Goal: Task Accomplishment & Management: Manage account settings

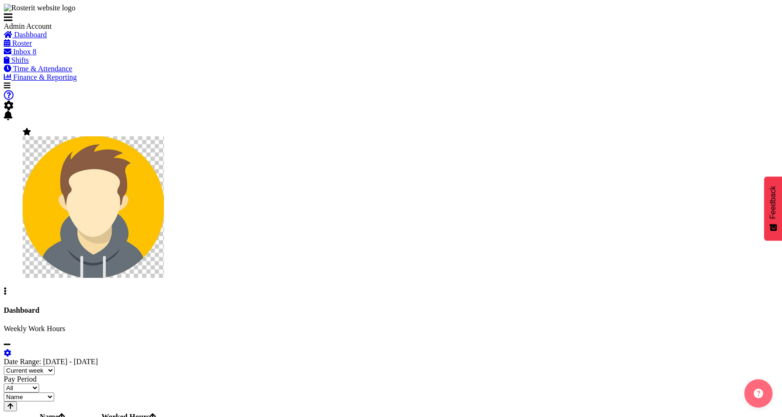
click at [32, 47] on span "Roster" at bounding box center [22, 43] width 20 height 8
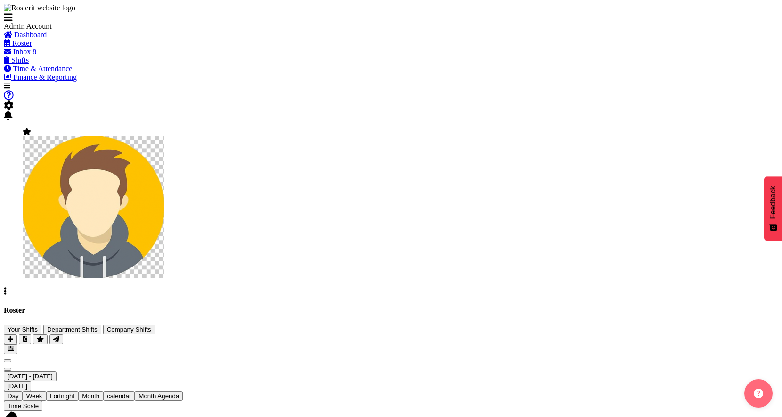
click at [14, 345] on span "button" at bounding box center [11, 348] width 6 height 7
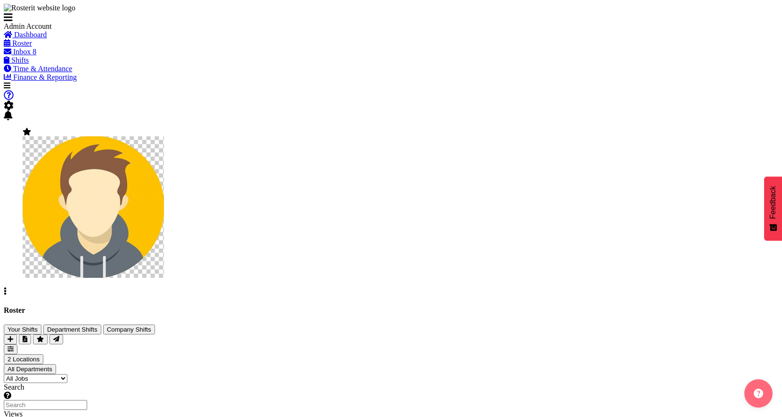
click at [14, 345] on span "button" at bounding box center [11, 348] width 6 height 7
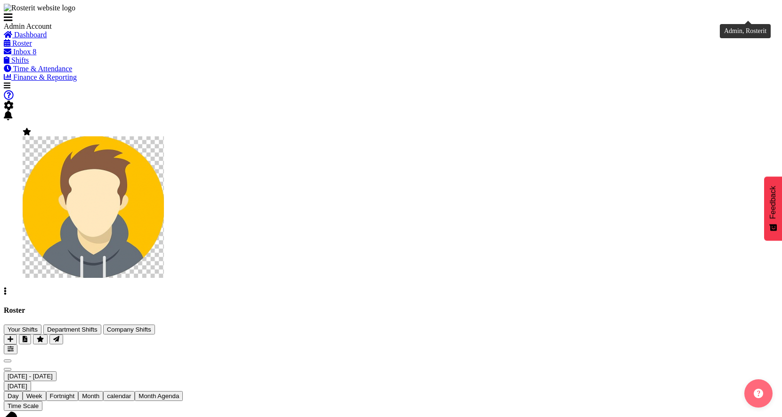
click at [164, 136] on img at bounding box center [93, 206] width 141 height 141
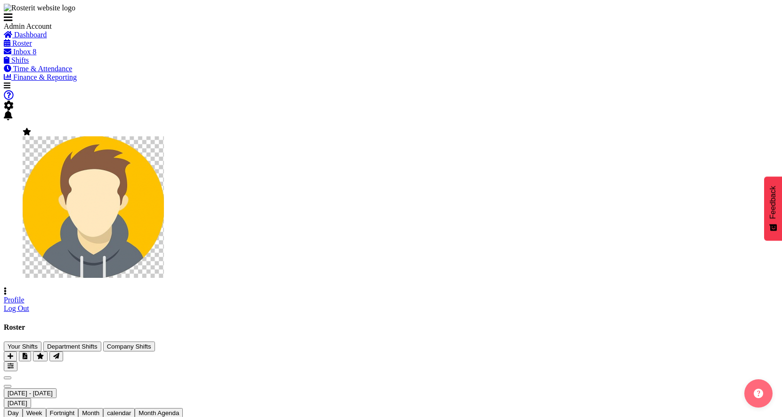
click at [25, 296] on link "Profile" at bounding box center [14, 300] width 21 height 8
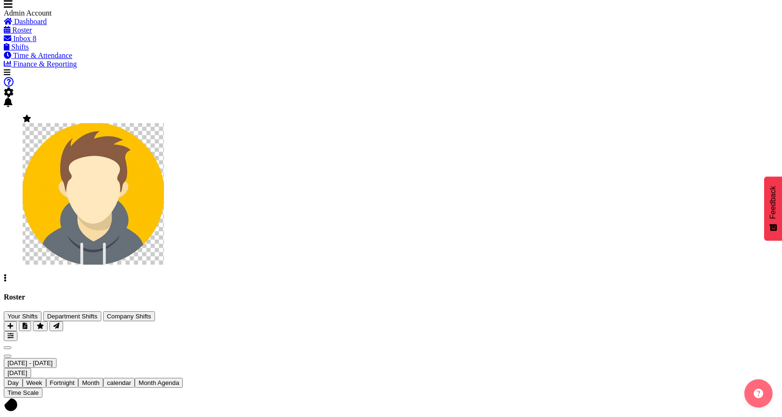
scroll to position [15, 0]
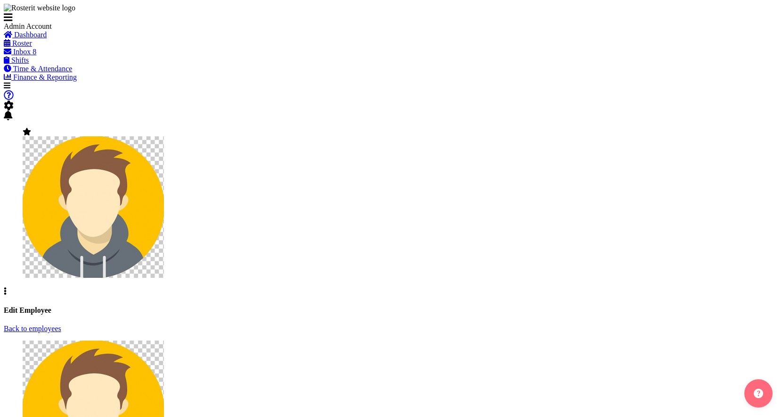
select select "TimelineWeek"
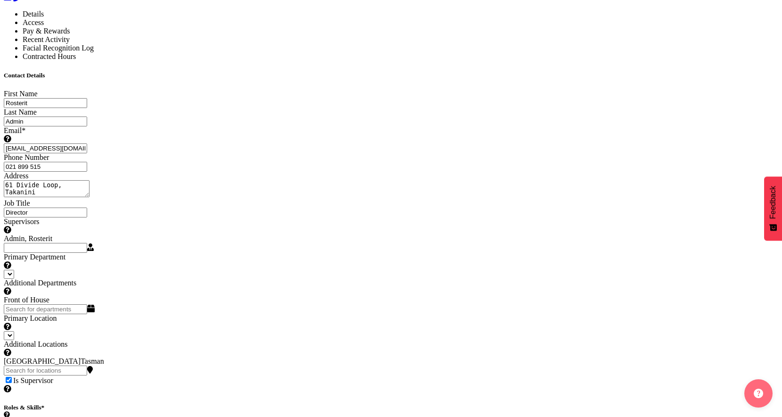
select select
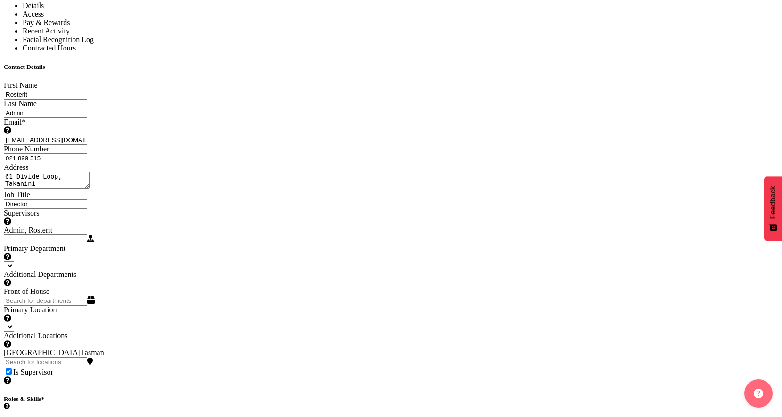
select select "1"
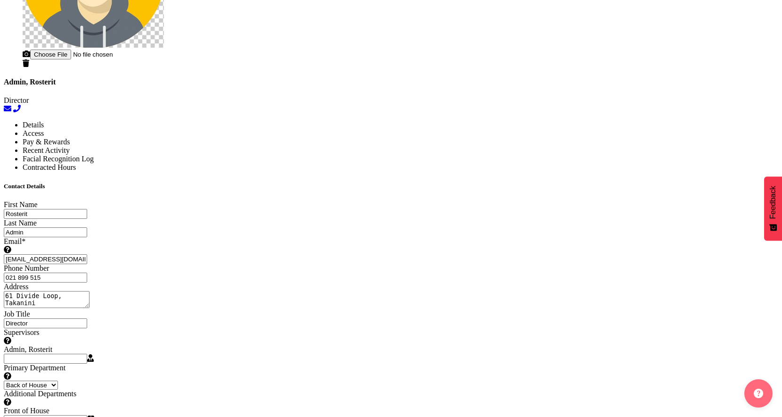
scroll to position [425, 0]
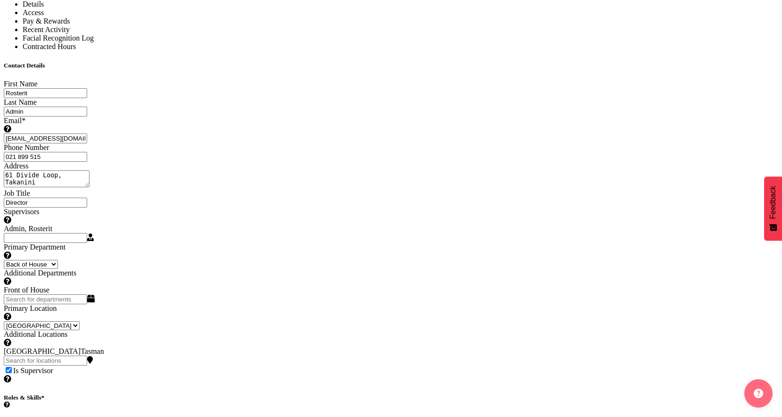
copy div "Default Roster Locations Set which location you would like roster page to defau…"
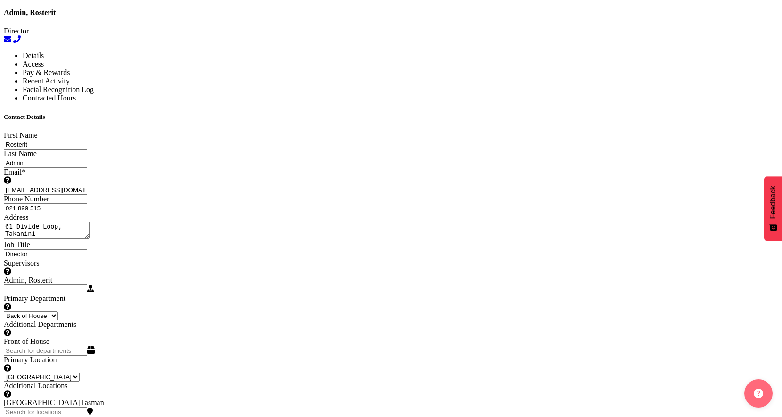
scroll to position [499, 0]
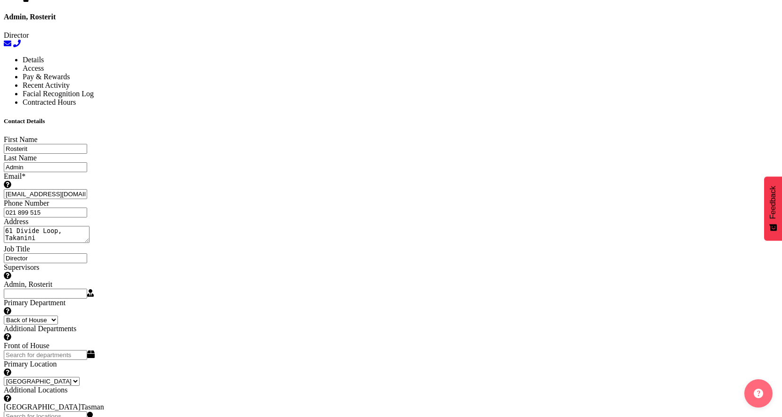
copy div "Default Calendar View Set which calendar view layout the roster will default to…"
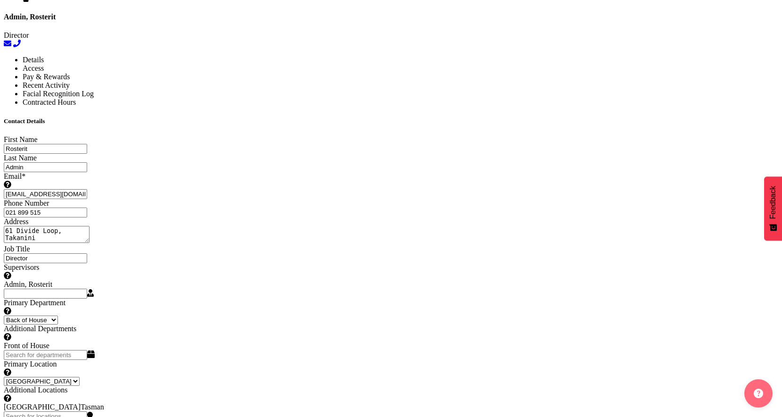
select select "TimelineWeekAdvanced"
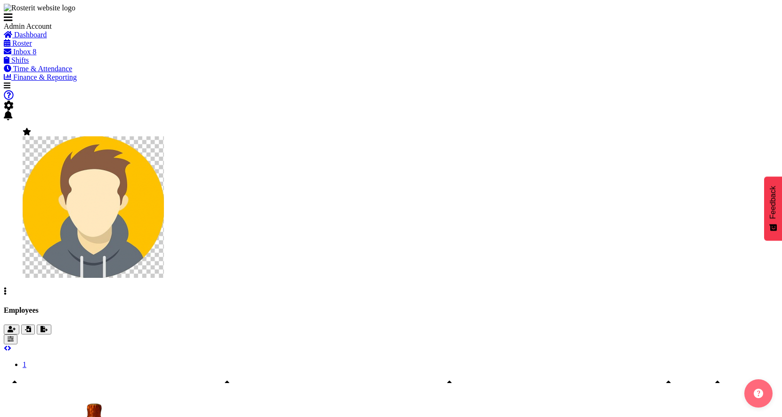
click at [32, 47] on span "Roster" at bounding box center [22, 43] width 20 height 8
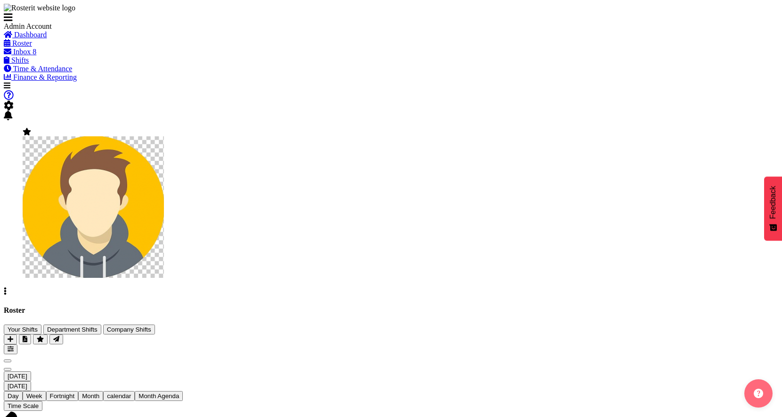
click at [39, 402] on span "Time Scale" at bounding box center [23, 405] width 31 height 7
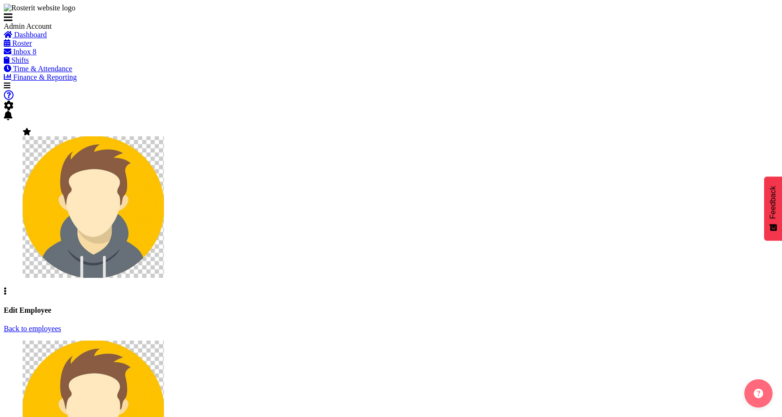
select select "TimelineDay"
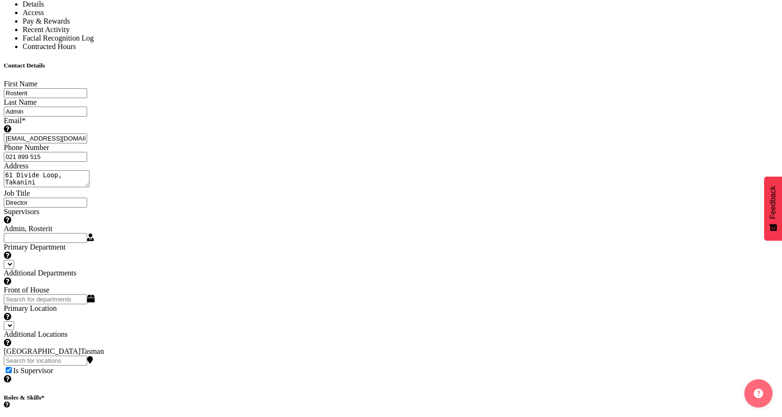
select select
select select "1"
select select "TimelineWeekAdvanced"
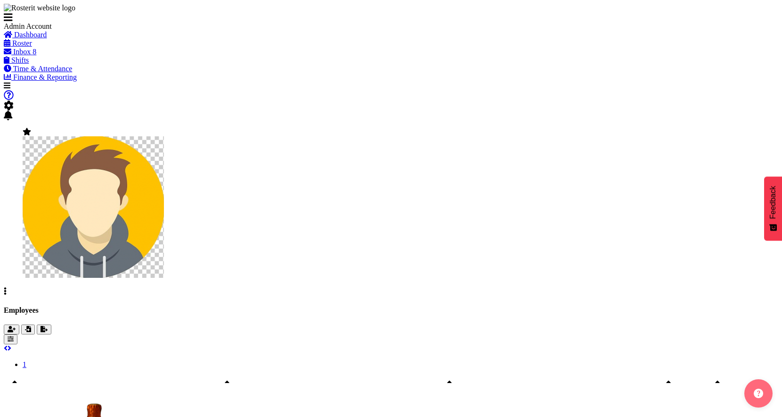
click at [32, 47] on span "Roster" at bounding box center [22, 43] width 20 height 8
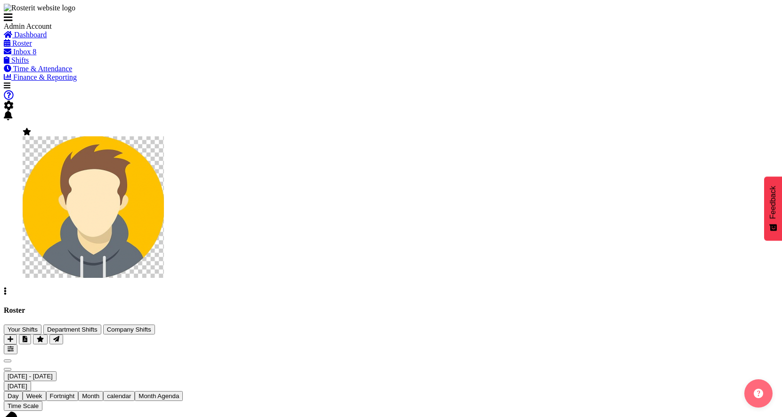
scroll to position [1, 0]
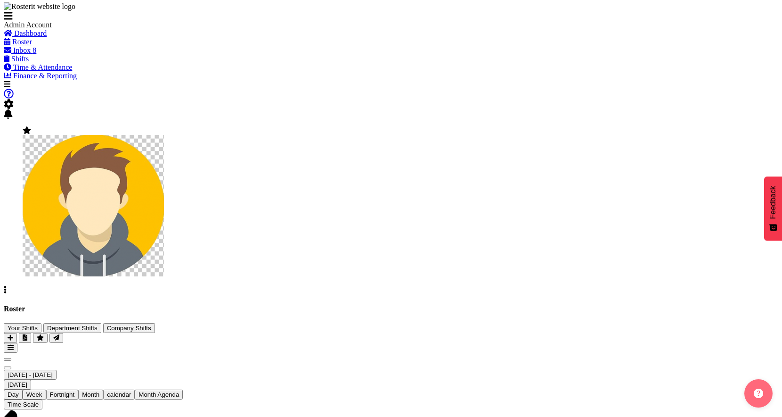
click at [14, 100] on span at bounding box center [9, 104] width 10 height 8
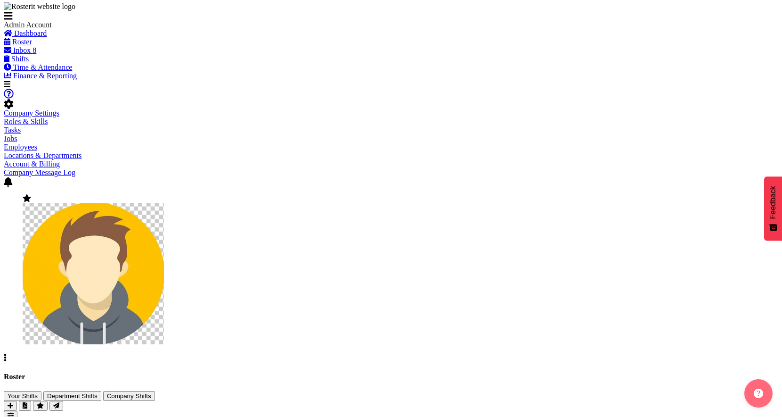
click at [749, 89] on div "Company Settings Roles & Skills Tasks Jobs Employees Locations & Departments Ac…" at bounding box center [391, 225] width 775 height 273
click at [31, 194] on span at bounding box center [27, 198] width 8 height 8
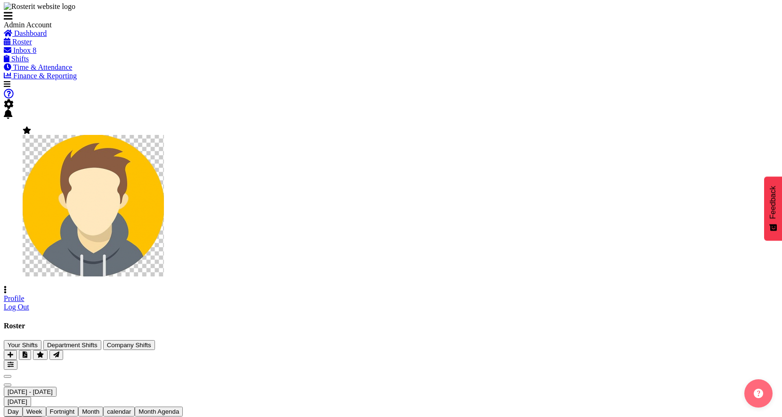
click at [724, 294] on div "Profile Log Out" at bounding box center [391, 302] width 775 height 17
click at [25, 294] on link "Profile" at bounding box center [14, 298] width 21 height 8
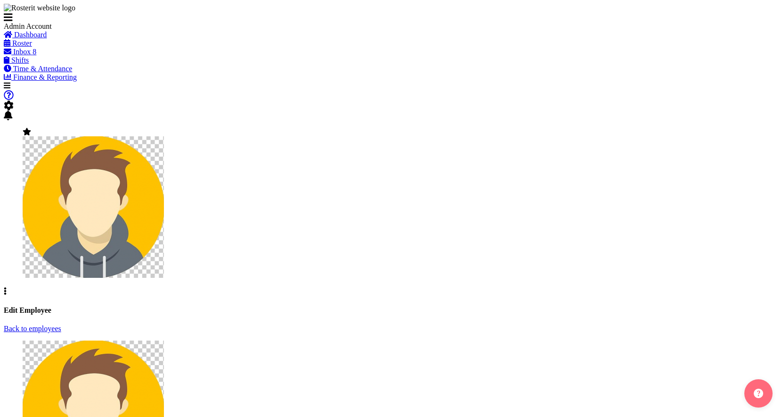
select select "TimelineWeekAdvanced"
select select
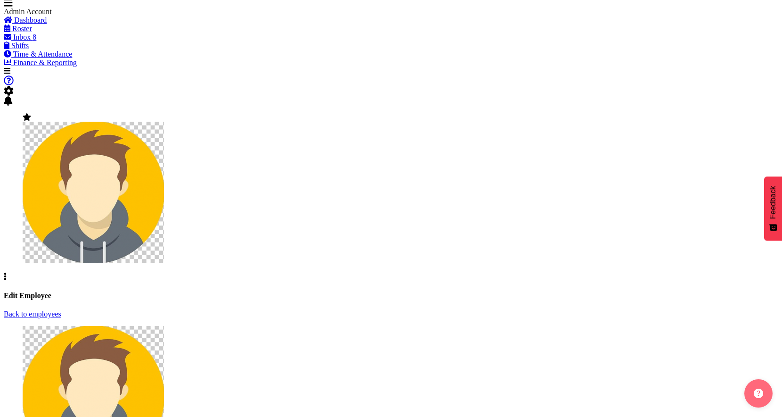
select select "1"
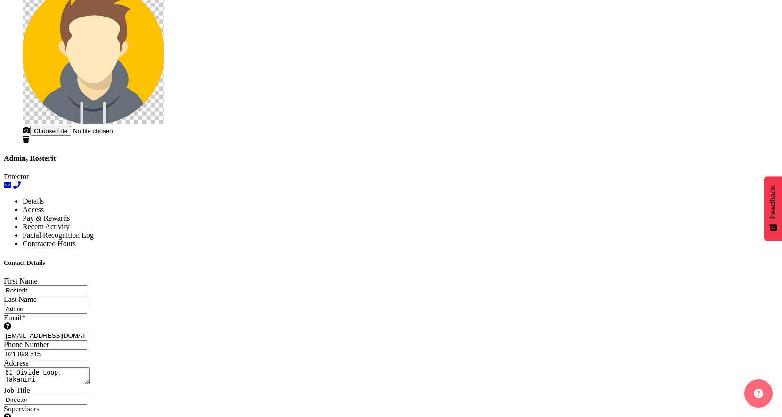
scroll to position [420, 0]
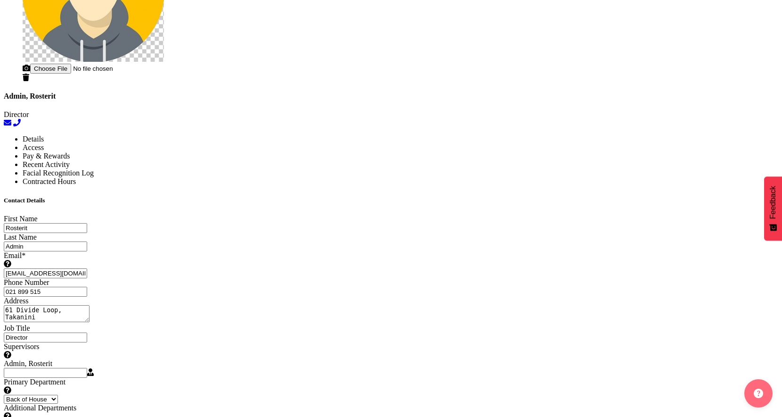
select select "TimelineWeekFortnight"
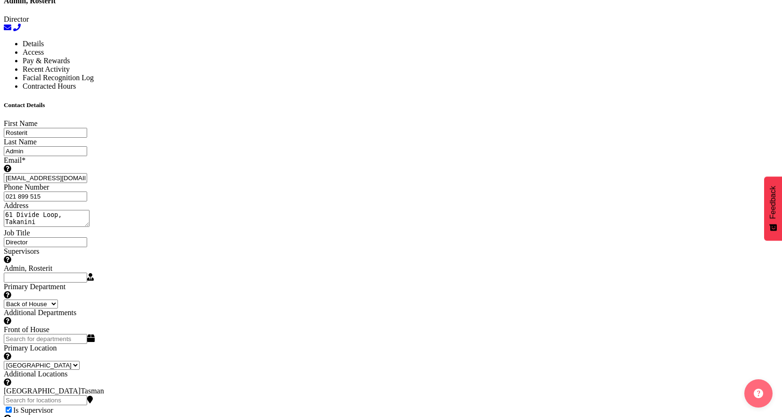
scroll to position [555, 0]
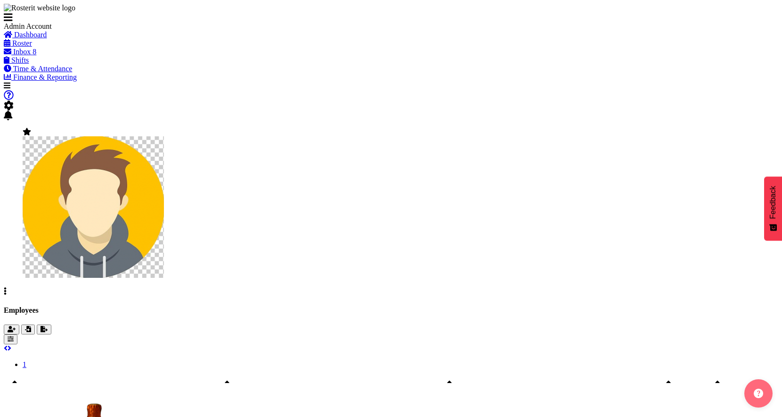
click at [32, 47] on span "Roster" at bounding box center [22, 43] width 20 height 8
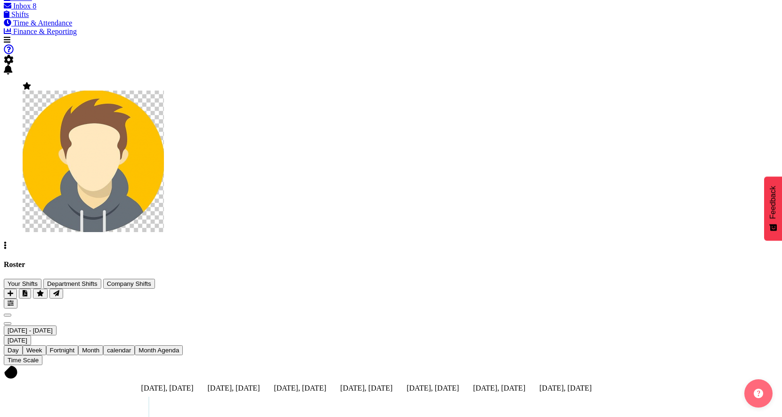
scroll to position [53, 0]
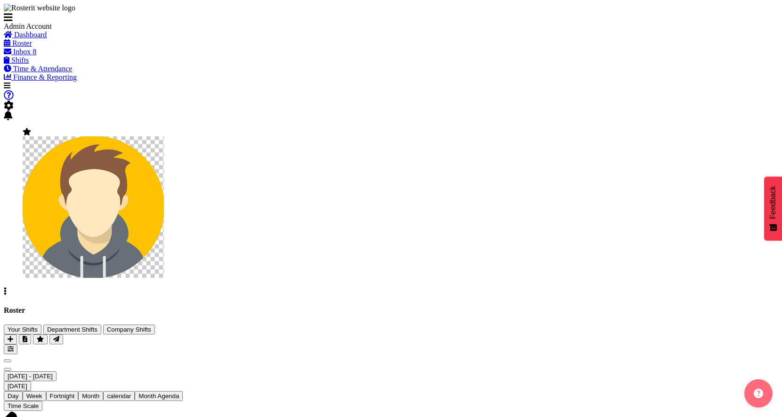
scroll to position [49, 0]
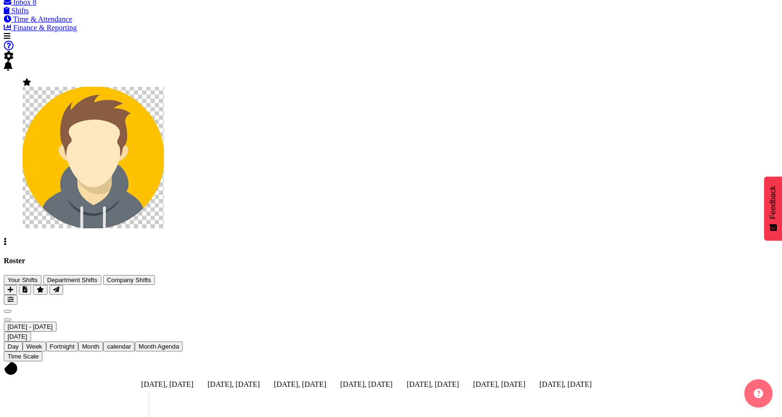
click at [14, 296] on span "button" at bounding box center [11, 299] width 6 height 7
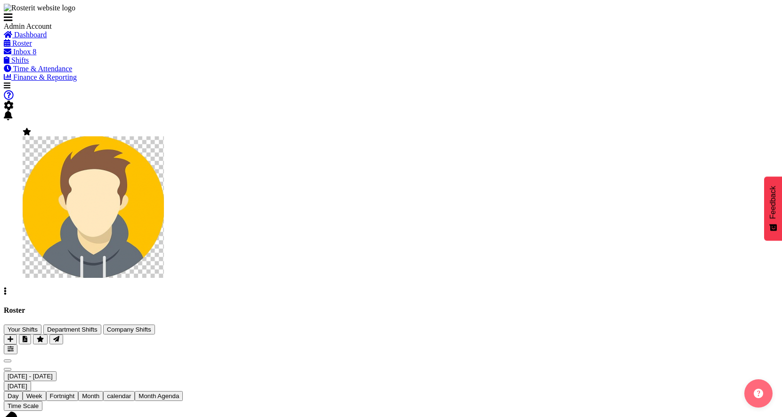
click at [14, 101] on span at bounding box center [9, 105] width 10 height 8
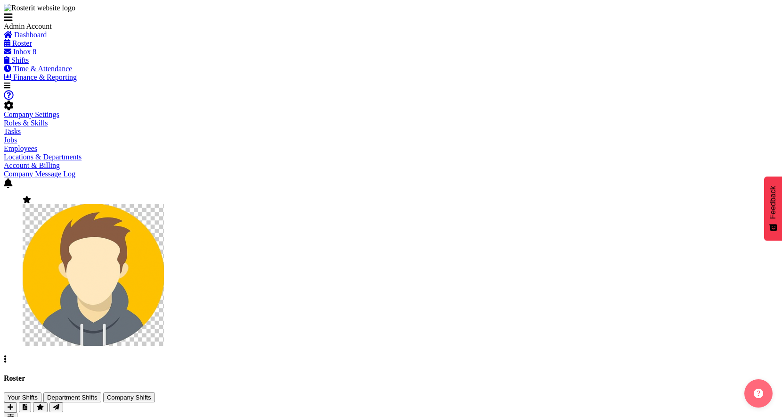
click at [59, 110] on link "Company Settings" at bounding box center [32, 114] width 56 height 8
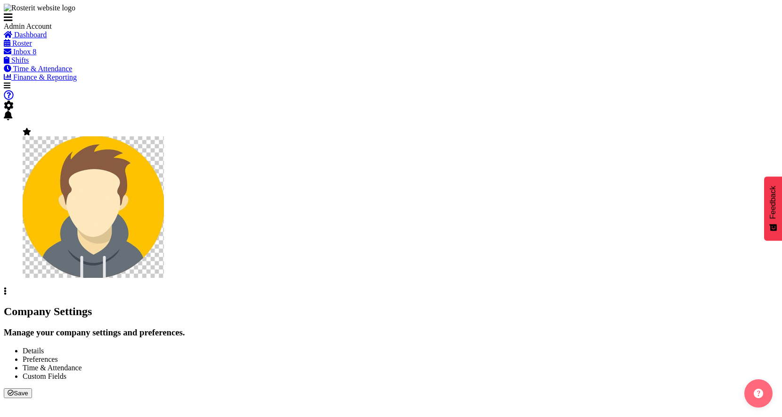
select select
select select "monday"
select select "surname_first"
checkbox input "false"
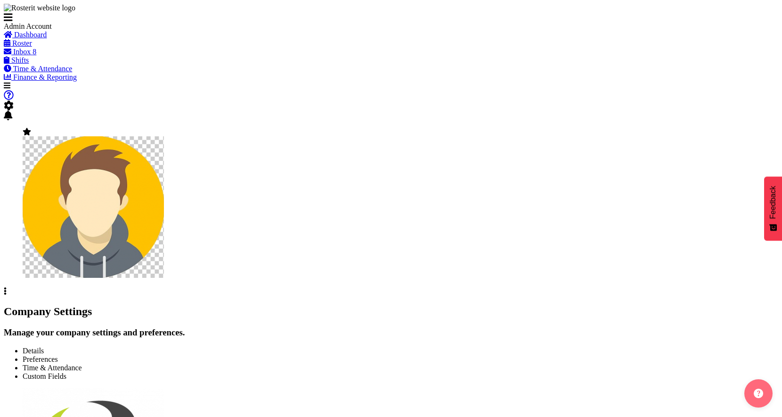
checkbox input "true"
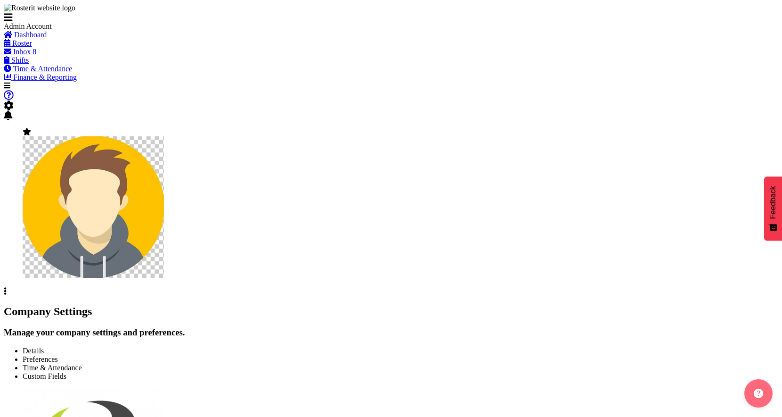
checkbox input "true"
checkbox input "false"
checkbox input "true"
type input "24"
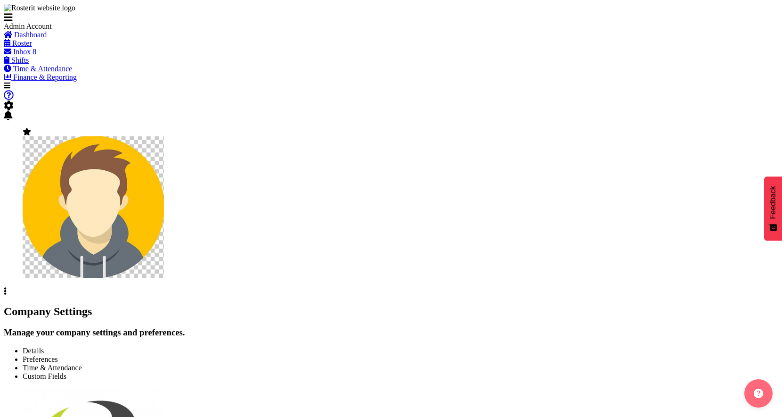
type input "0"
type input "24"
type input "0"
checkbox input "false"
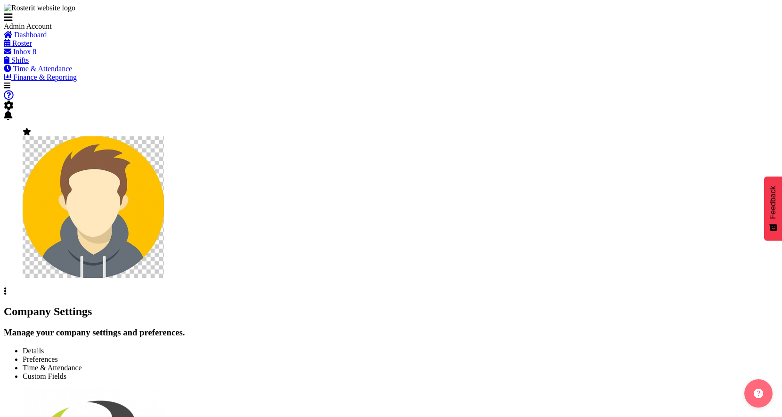
checkbox input "false"
checkbox input "true"
select select "1_day_before"
type input "60"
checkbox input "true"
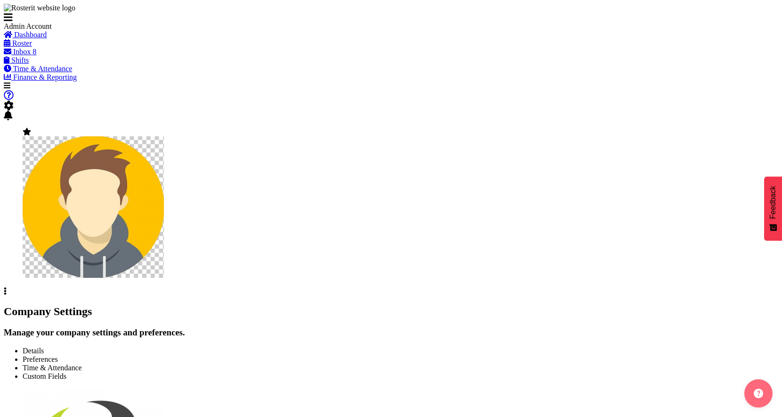
click at [58, 355] on span "Preferences" at bounding box center [40, 359] width 35 height 8
click at [164, 136] on img at bounding box center [93, 206] width 141 height 141
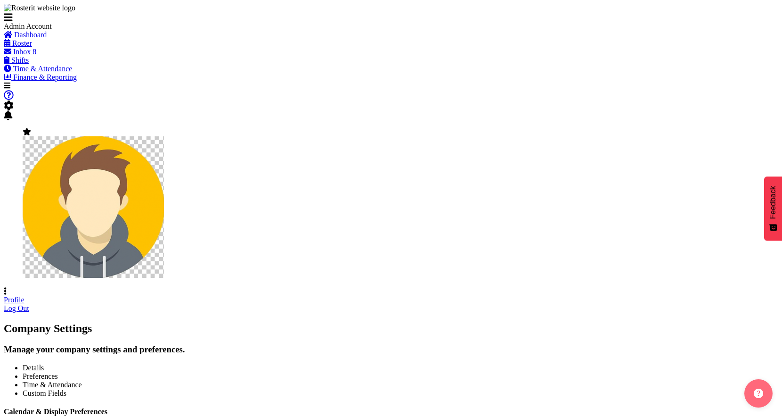
click at [25, 296] on link "Profile" at bounding box center [14, 300] width 21 height 8
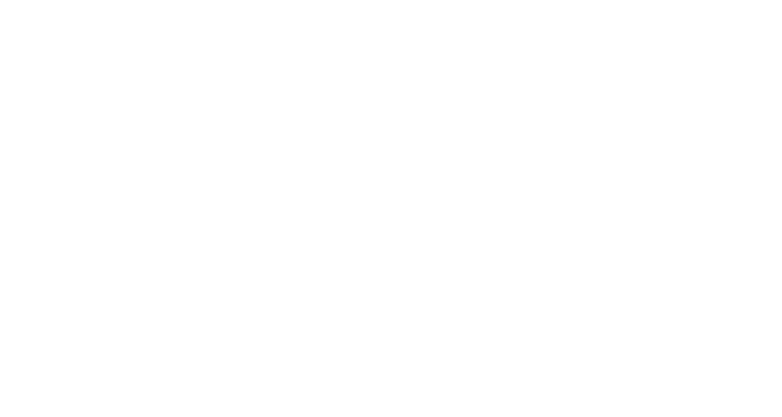
select select "TimelineWeekFortnight"
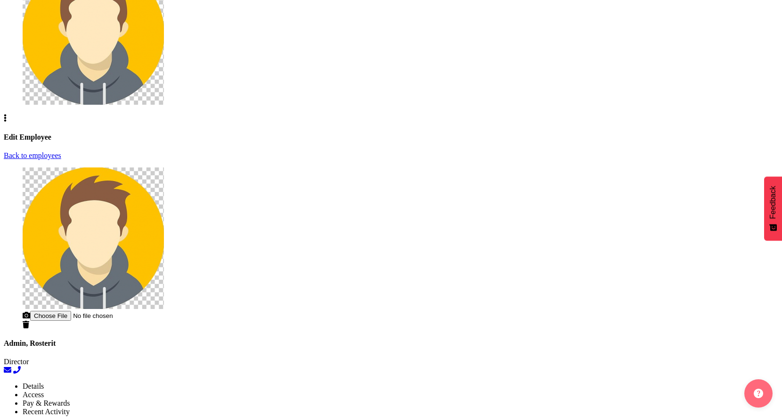
select select
select select "1"
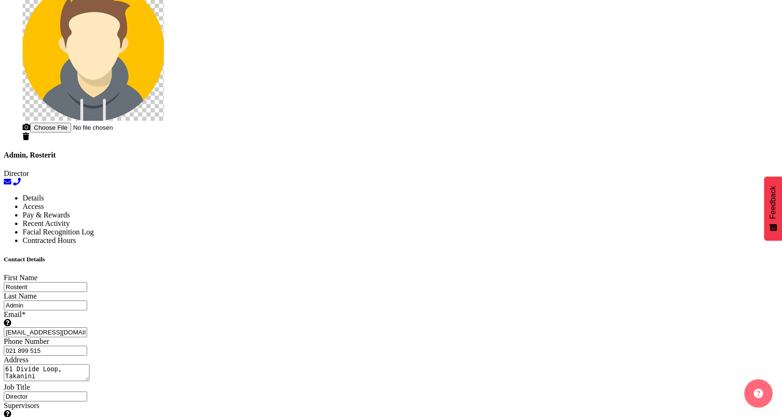
scroll to position [448, 0]
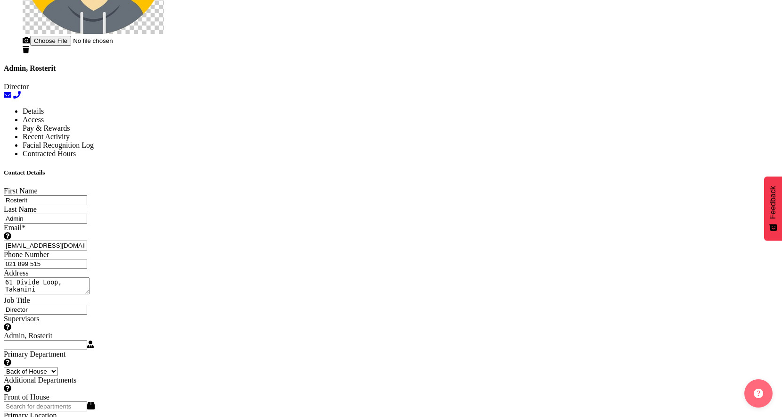
select select "TimelineDay"
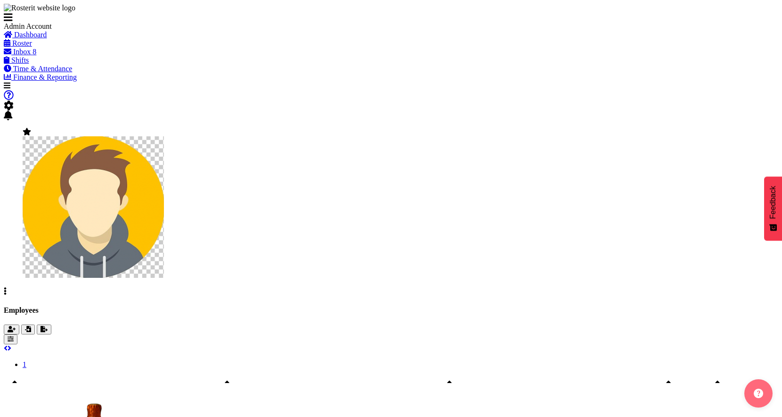
click at [32, 47] on span "Roster" at bounding box center [22, 43] width 20 height 8
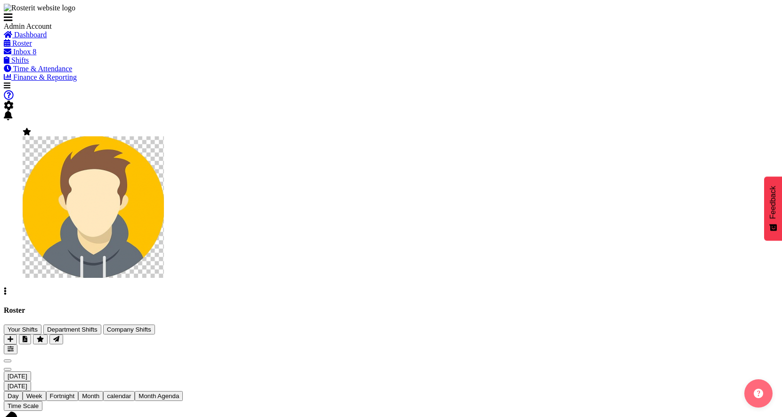
click at [17, 344] on button "button" at bounding box center [11, 349] width 14 height 10
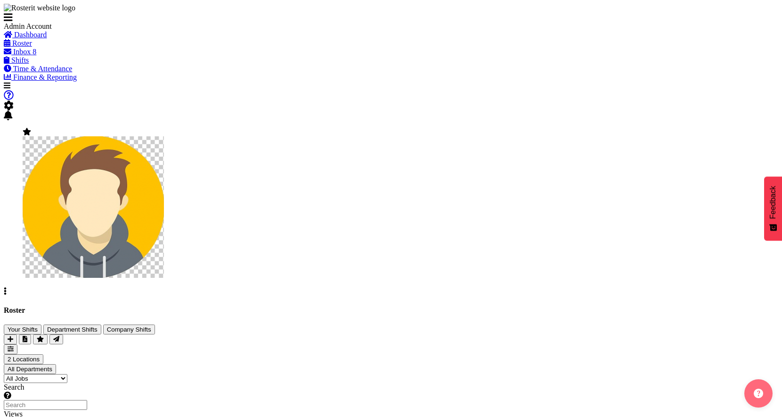
click at [61, 416] on select "Staff Role Shift - Horizontal Shift - Vertical Staff - Location" at bounding box center [32, 422] width 57 height 9
click at [7, 287] on span at bounding box center [5, 291] width 3 height 8
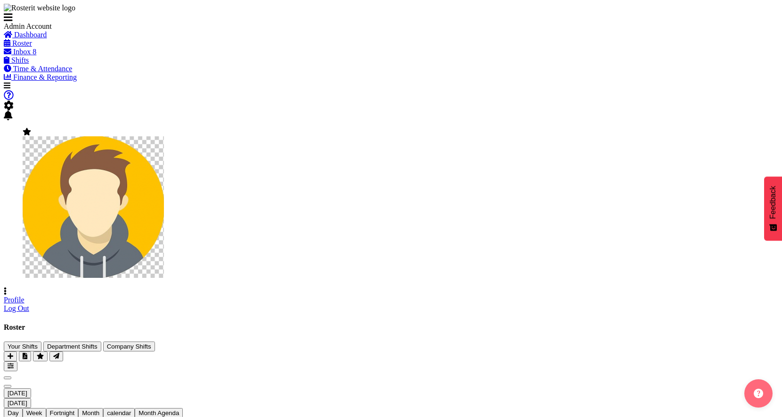
click at [7, 287] on span at bounding box center [5, 291] width 3 height 8
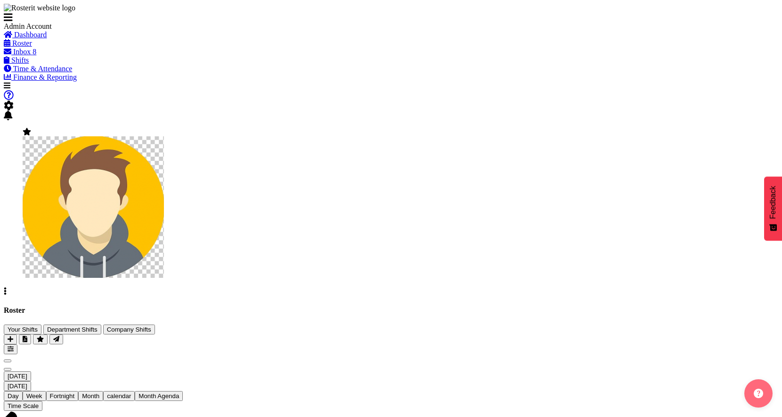
click at [7, 287] on span at bounding box center [5, 291] width 3 height 8
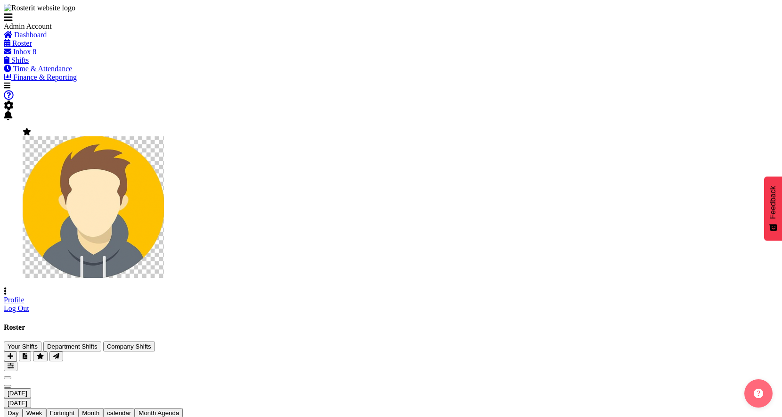
click at [25, 296] on link "Profile" at bounding box center [14, 300] width 21 height 8
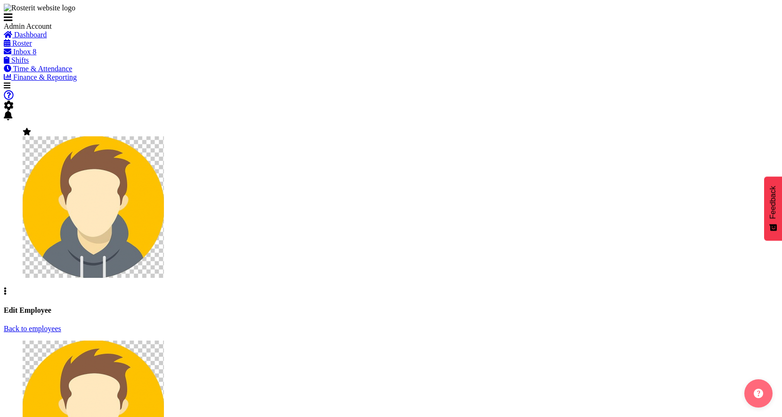
select select "TimelineDay"
select select
select select "1"
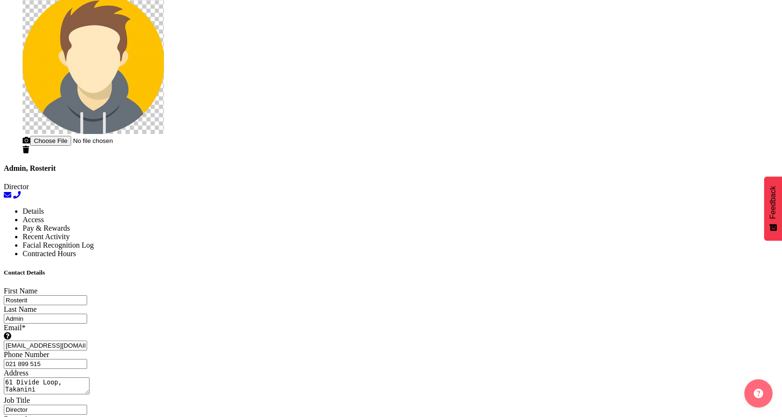
scroll to position [356, 0]
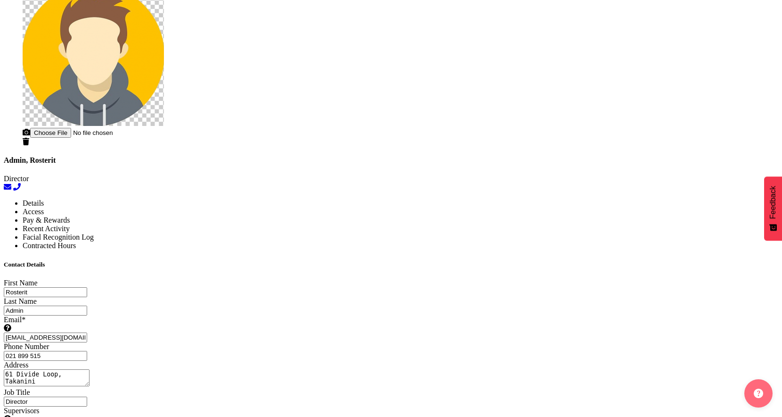
select select "TimelineWeekFortnight"
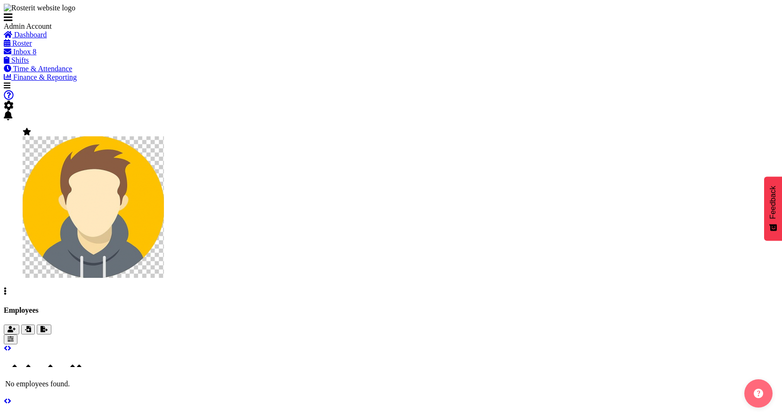
click at [32, 47] on span "Roster" at bounding box center [22, 43] width 20 height 8
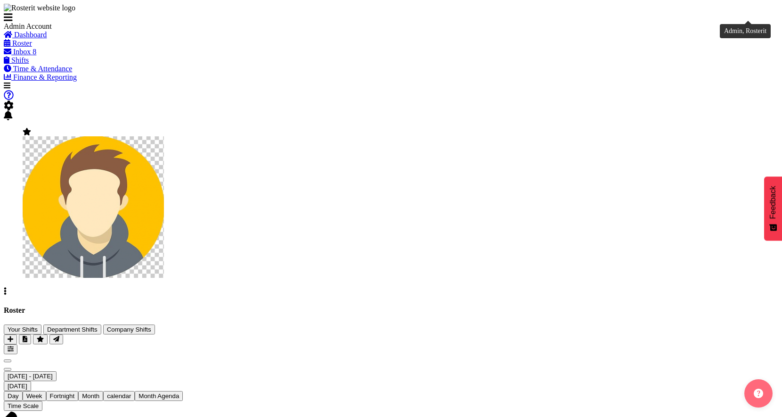
click at [164, 136] on img at bounding box center [93, 206] width 141 height 141
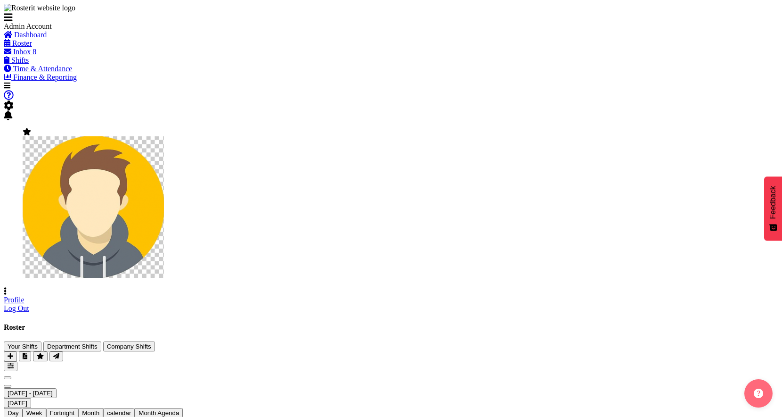
click at [25, 296] on link "Profile" at bounding box center [14, 300] width 21 height 8
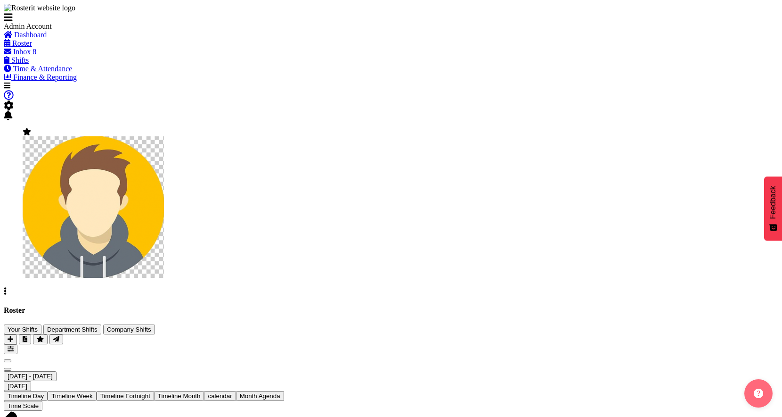
scroll to position [0, 2984]
click at [39, 402] on span "Time Scale" at bounding box center [23, 405] width 31 height 7
click at [75, 392] on span "Fortnight" at bounding box center [62, 395] width 25 height 7
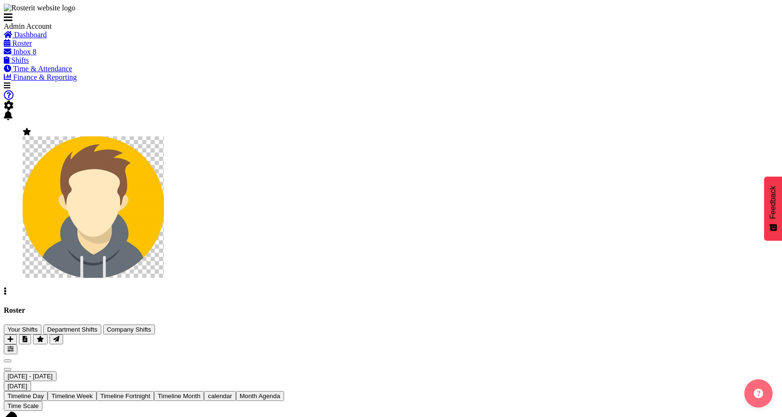
scroll to position [0, 5258]
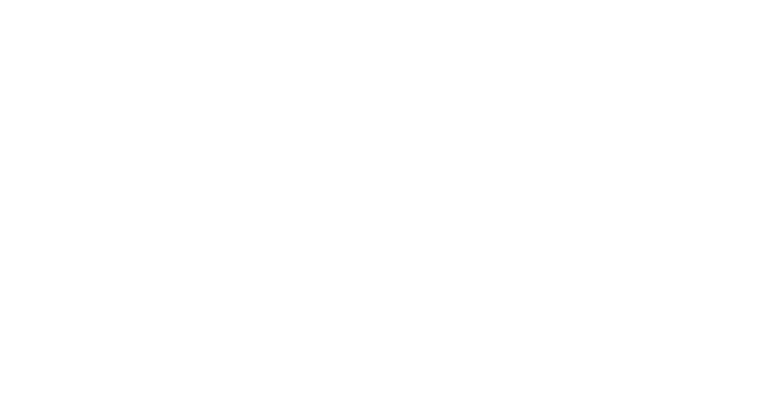
select select "TimelineWeekFortnight"
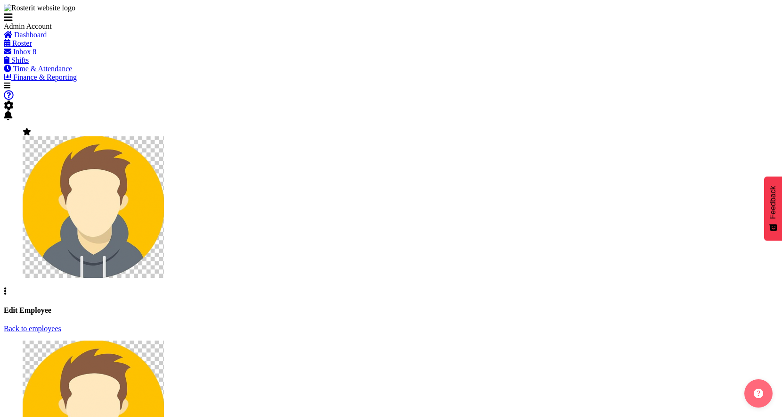
select select
select select "1"
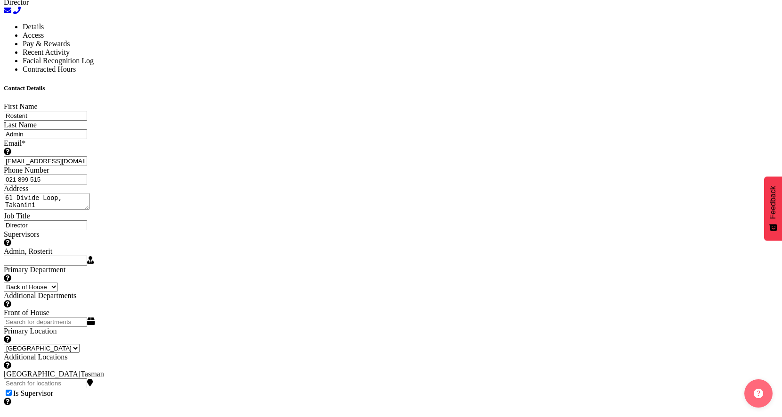
scroll to position [532, 0]
select select "TimelineDay"
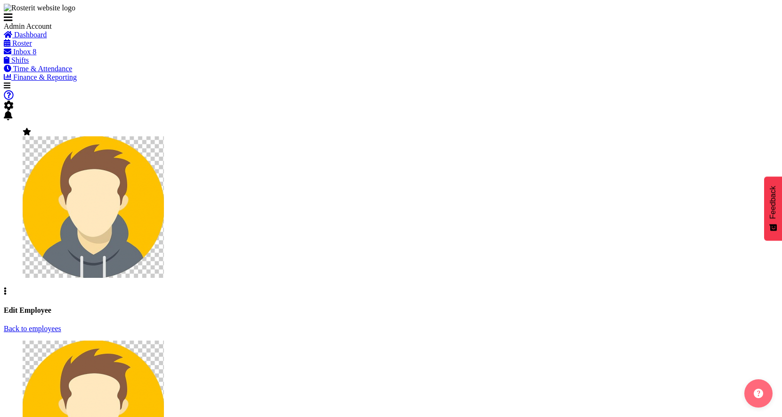
select select "1"
select select "TimelineDay"
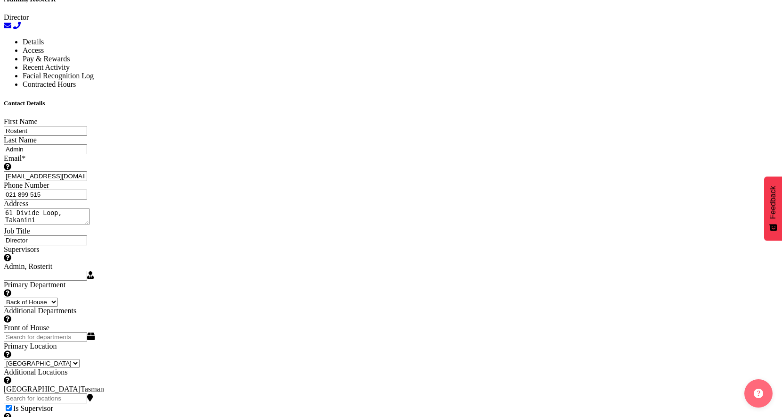
scroll to position [516, 0]
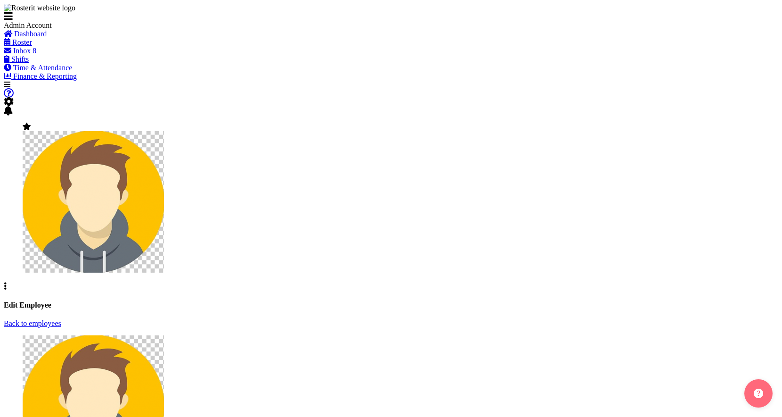
select select "TimelineDay"
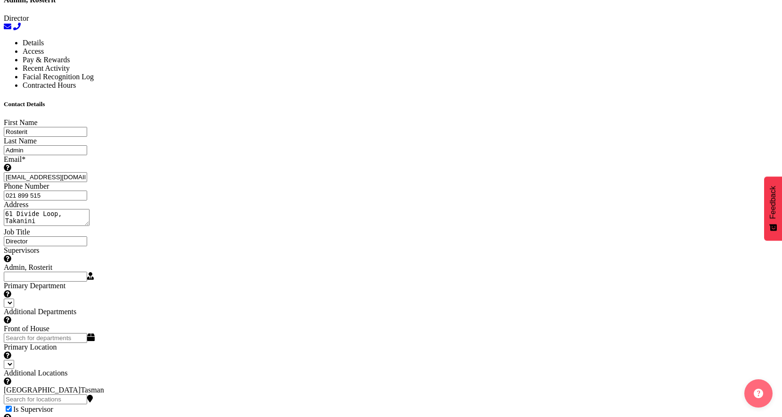
select select
select select "1"
select select "TimelineWeekAdvanced"
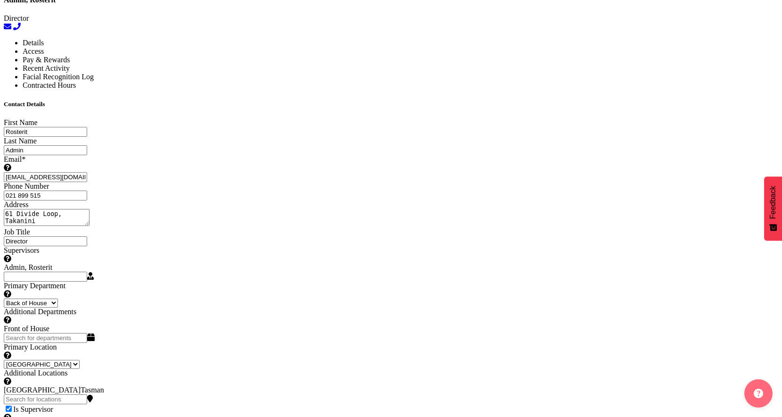
scroll to position [555, 0]
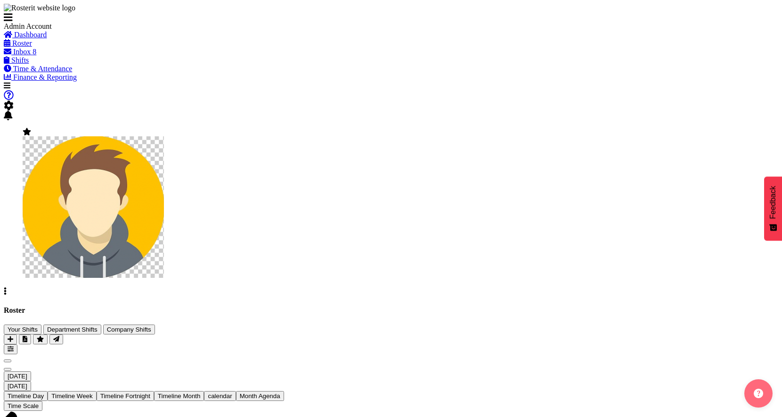
click at [32, 47] on span "Roster" at bounding box center [22, 43] width 20 height 8
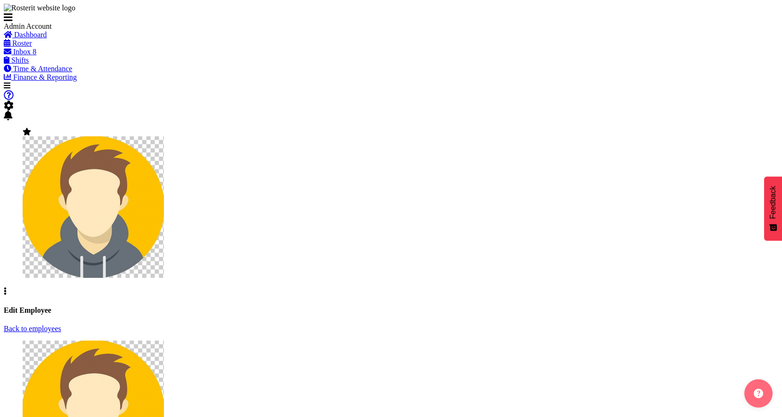
select select "TimelineWeekAdvanced"
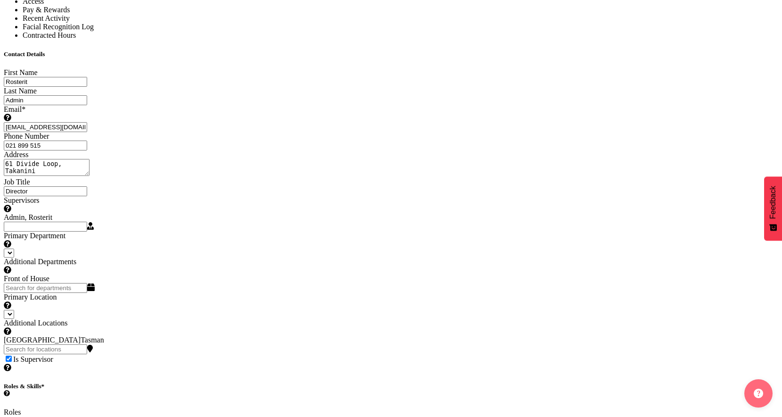
select select
select select "1"
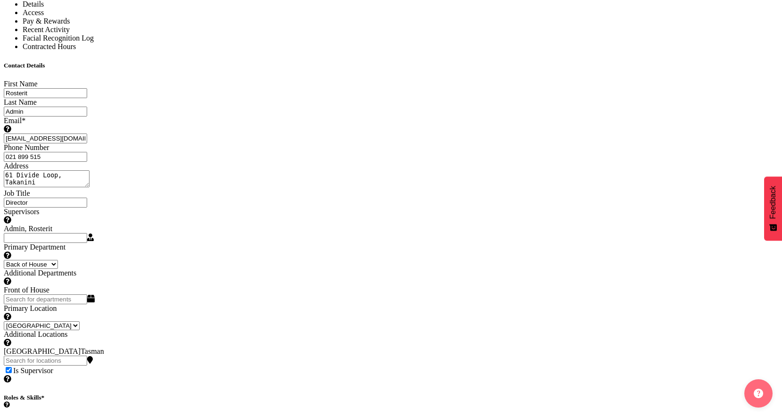
select select "TimelineWeekFortnight"
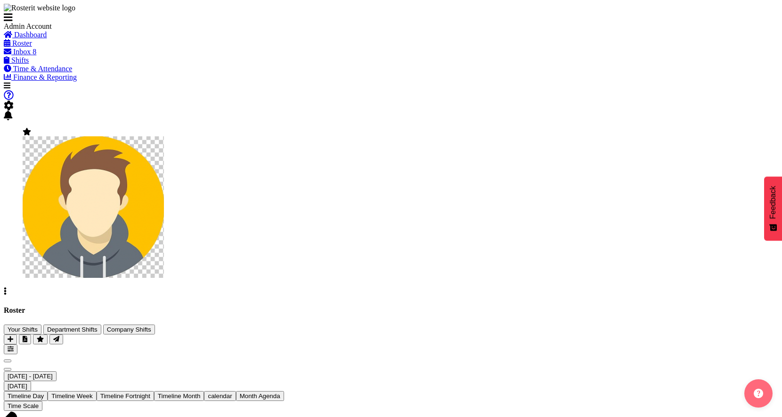
scroll to position [0, 5882]
click at [150, 392] on span "Timeline Fortnight" at bounding box center [125, 395] width 50 height 7
click at [39, 402] on span "Time Scale" at bounding box center [23, 405] width 31 height 7
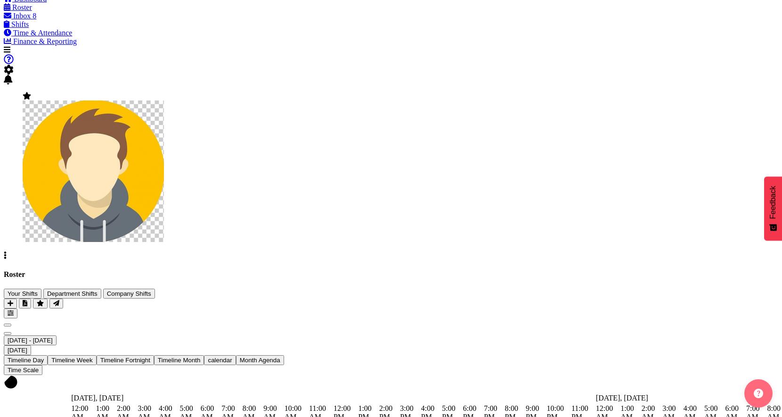
scroll to position [33, 0]
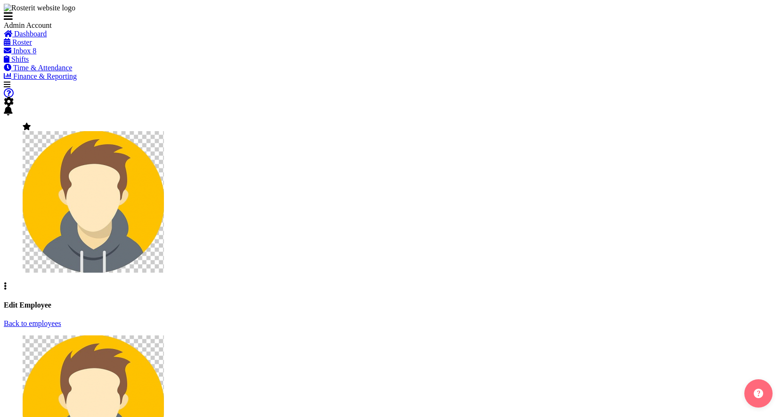
select select "1"
select select "TimelineWeekAdvanced"
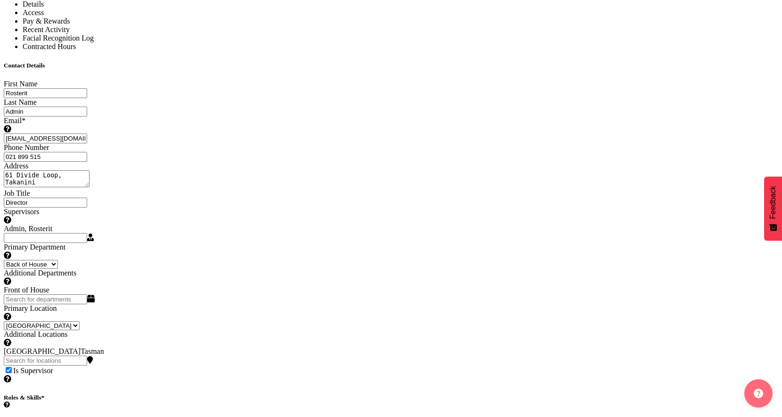
scroll to position [555, 0]
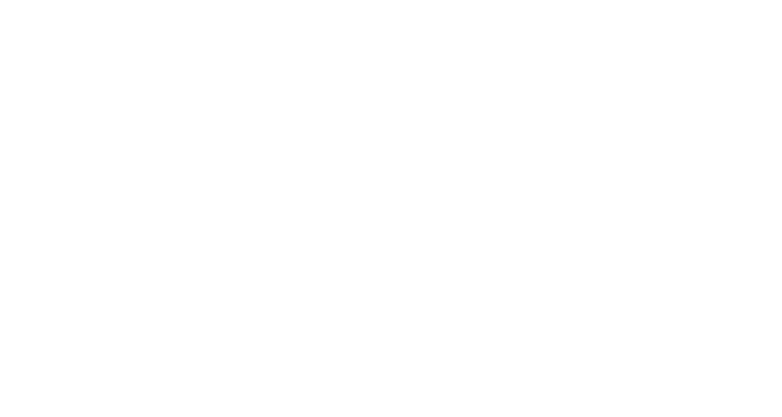
select select "TimelineWeekFortnight"
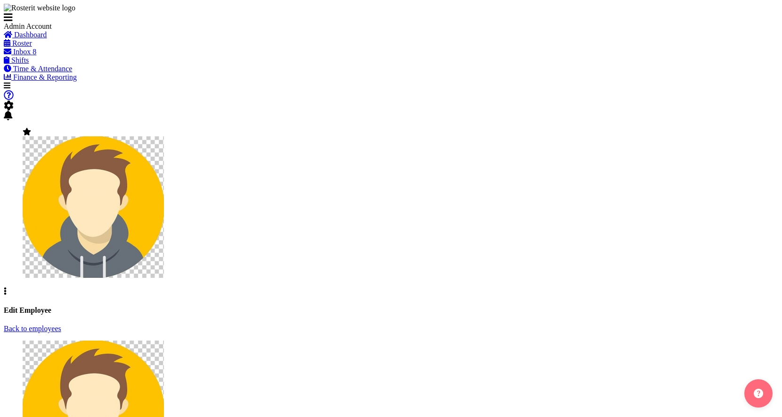
scroll to position [555, 0]
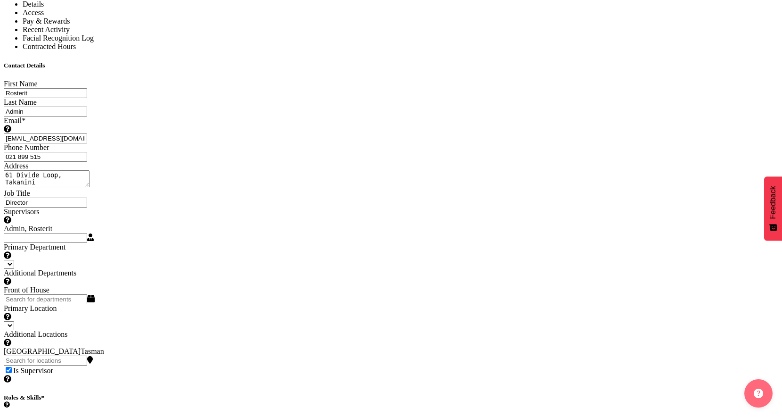
select select
select select "1"
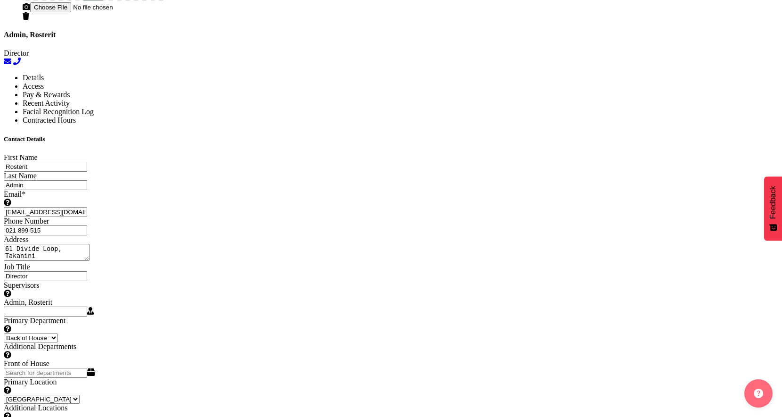
scroll to position [470, 0]
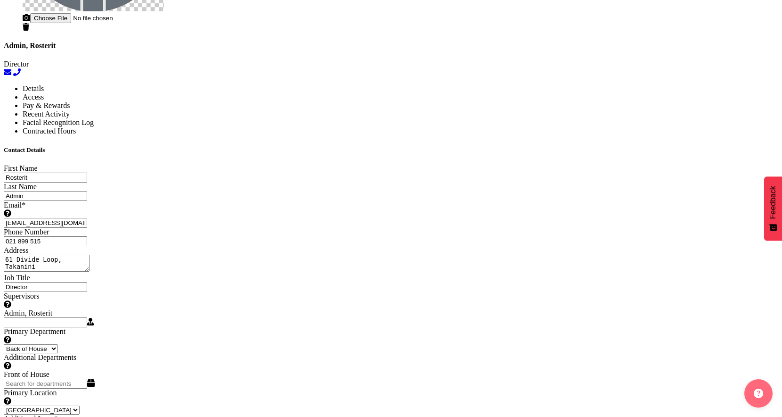
select select "TimelineWeek"
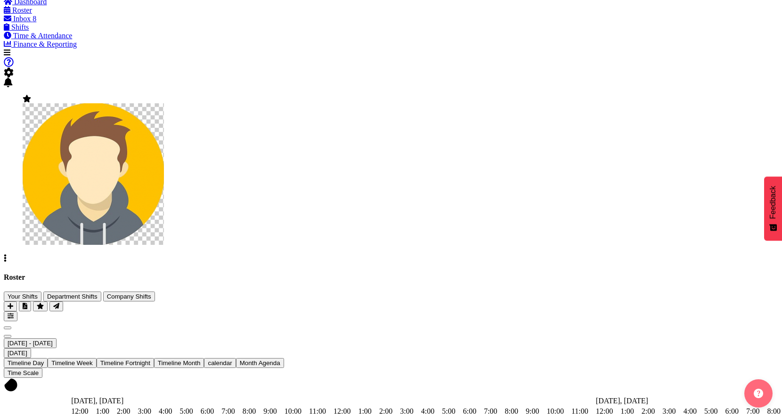
scroll to position [0, 4951]
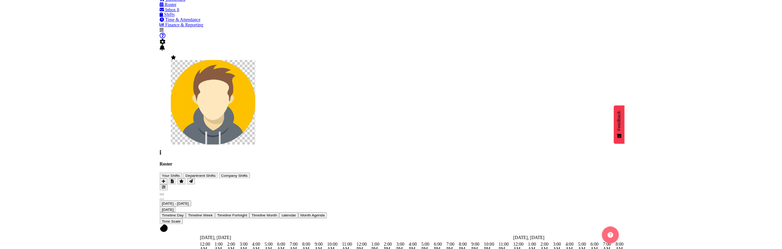
scroll to position [33, 0]
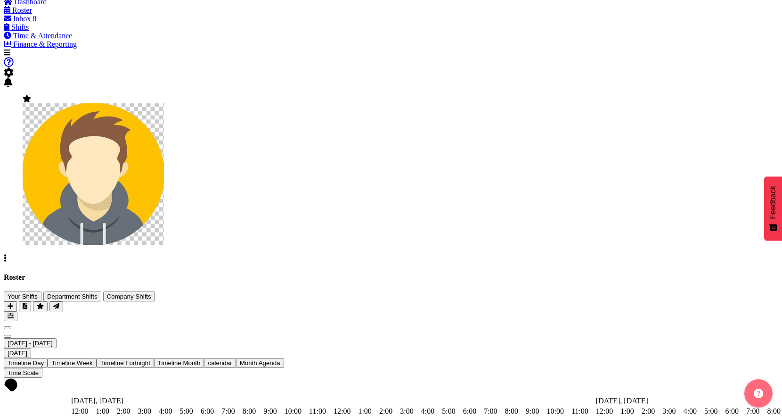
click at [150, 359] on span "Timeline Fortnight" at bounding box center [125, 362] width 50 height 7
click at [597, 273] on div "Roster Your Shifts Department Shifts Company Shifts 2 Locations Clear [GEOGRAPH…" at bounding box center [391, 297] width 775 height 48
click at [150, 359] on span "Timeline Fortnight" at bounding box center [125, 362] width 50 height 7
click at [577, 273] on div "Roster Your Shifts Department Shifts Company Shifts 2 Locations Clear Auckland …" at bounding box center [391, 297] width 775 height 48
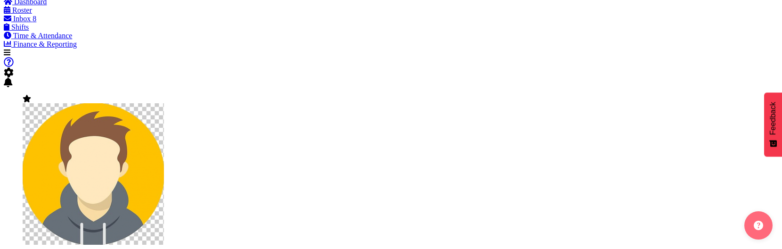
scroll to position [33, 0]
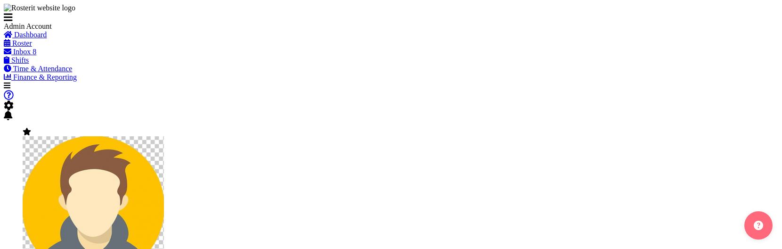
click at [32, 47] on link "Roster" at bounding box center [18, 43] width 28 height 8
click at [32, 47] on span "Roster" at bounding box center [22, 43] width 20 height 8
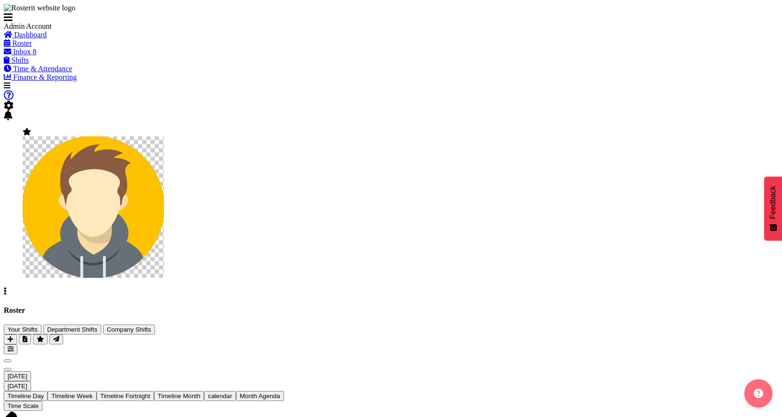
click at [232, 306] on div "Roster Your Shifts Department Shifts Company Shifts 2 Locations Clear Auckland …" at bounding box center [391, 330] width 775 height 48
click at [232, 306] on div "Roster Your Shifts Department Shifts Company Shifts 2 Locations Clear [GEOGRAPH…" at bounding box center [391, 330] width 775 height 48
click at [254, 306] on div "Roster Your Shifts Department Shifts Company Shifts 2 Locations Clear Auckland …" at bounding box center [391, 330] width 775 height 48
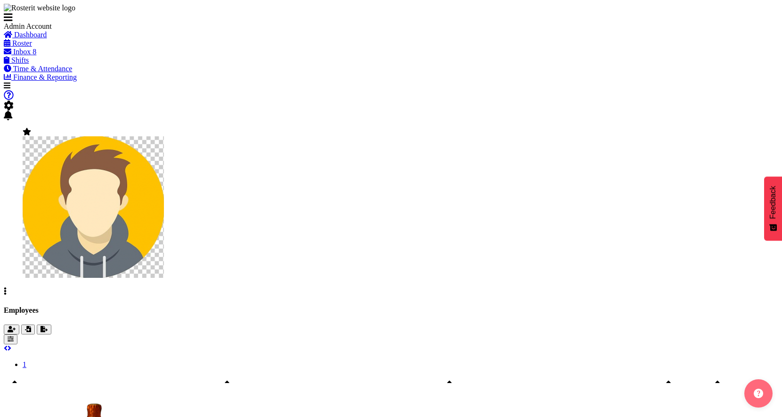
click at [14, 336] on span "button" at bounding box center [11, 339] width 6 height 7
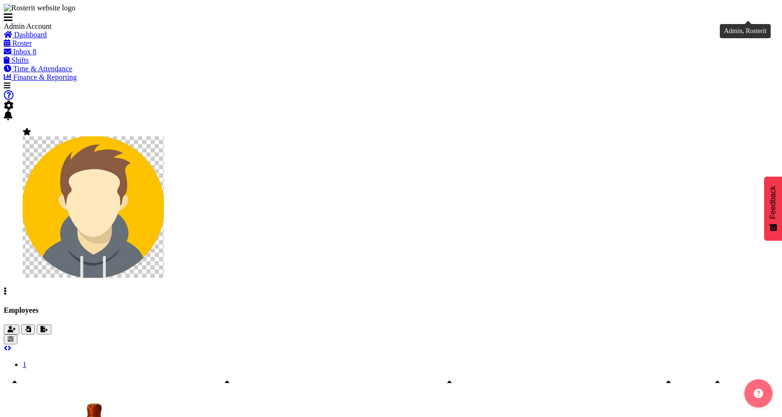
click at [746, 128] on figure at bounding box center [391, 204] width 737 height 152
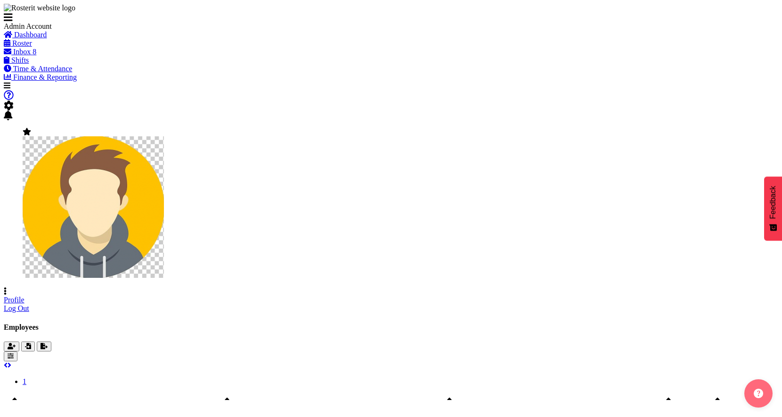
click at [25, 296] on link "Profile" at bounding box center [14, 300] width 21 height 8
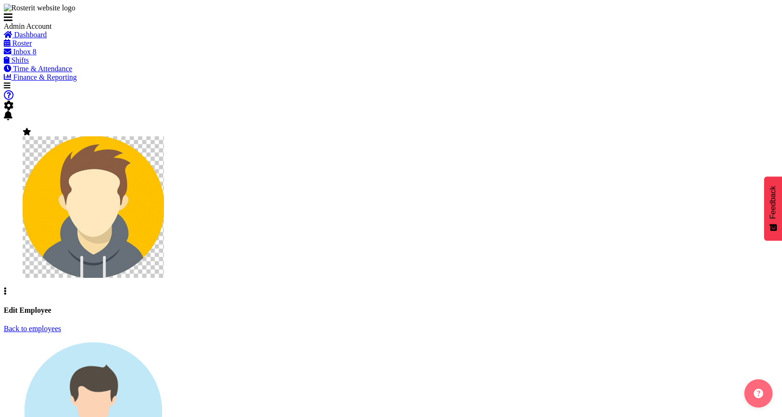
select select "TimelineWeek"
select select
select select "1"
select select "550"
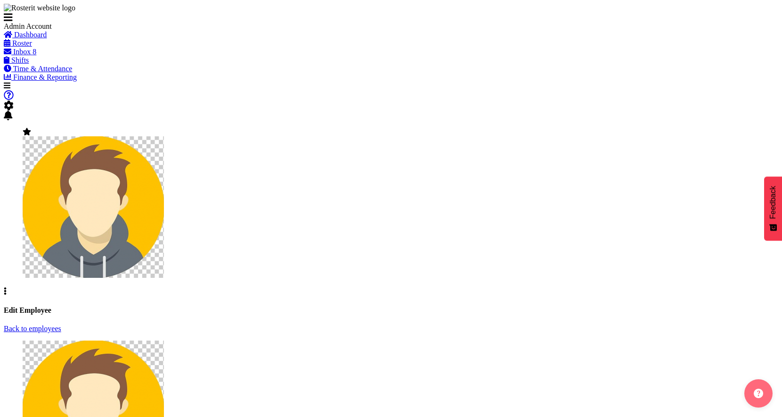
select select "TimelineWeek"
select select
select select "1"
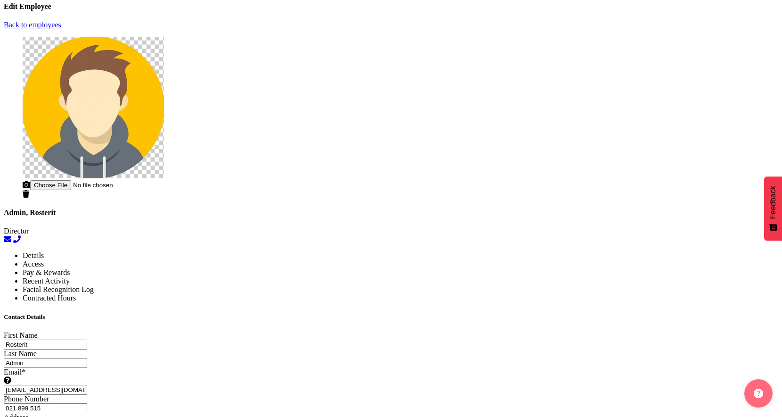
scroll to position [310, 0]
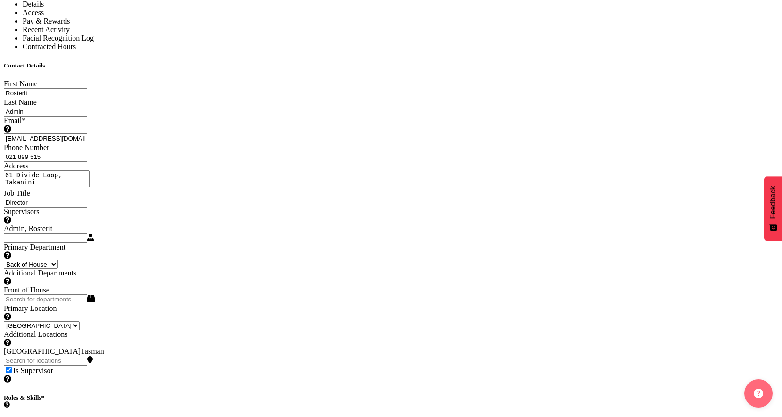
select select "TimelineWeekAdvanced"
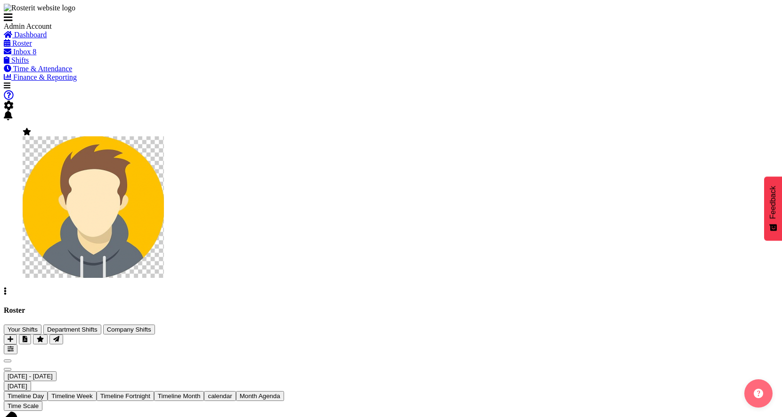
click at [14, 345] on span "button" at bounding box center [11, 348] width 6 height 7
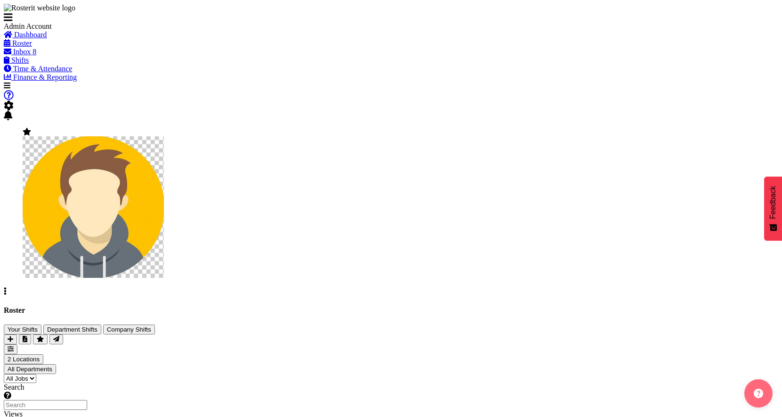
click at [567, 306] on div "Roster Your Shifts Department Shifts Company Shifts 2 Locations Clear Auckland …" at bounding box center [391, 385] width 775 height 158
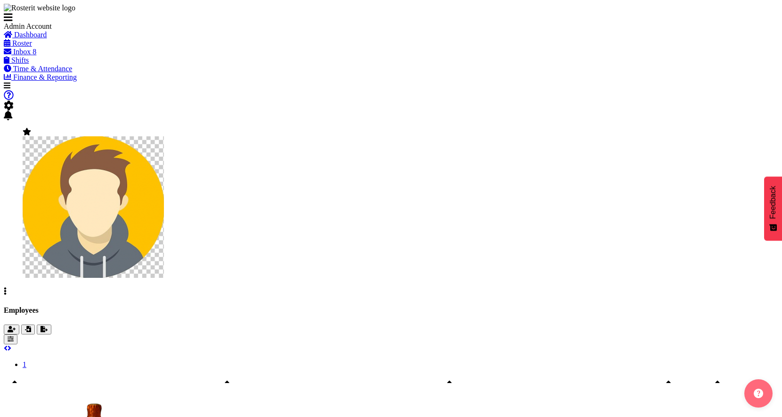
click at [14, 336] on span "button" at bounding box center [11, 339] width 6 height 7
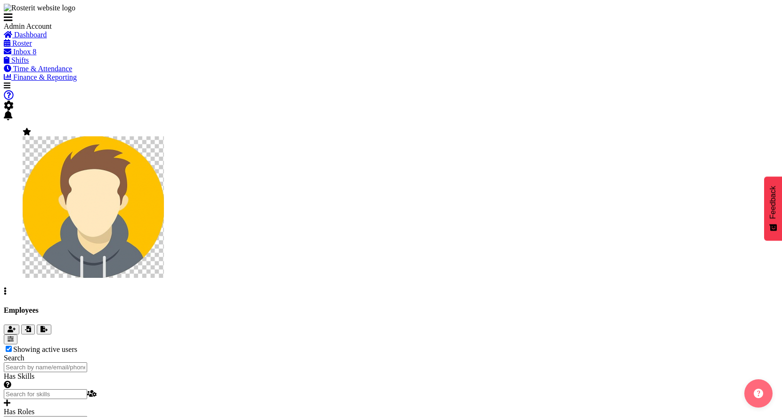
click at [14, 336] on span "button" at bounding box center [11, 339] width 6 height 7
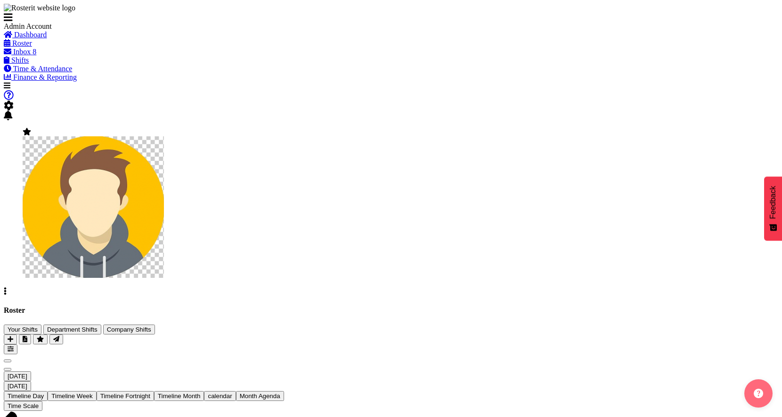
scroll to position [0, 453]
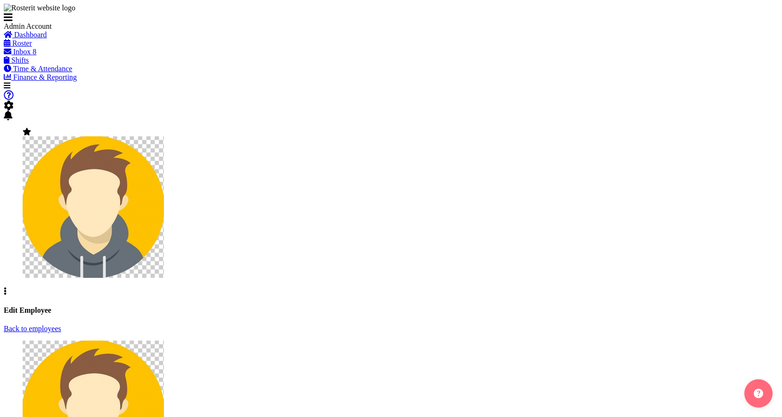
select select "TimelineDay"
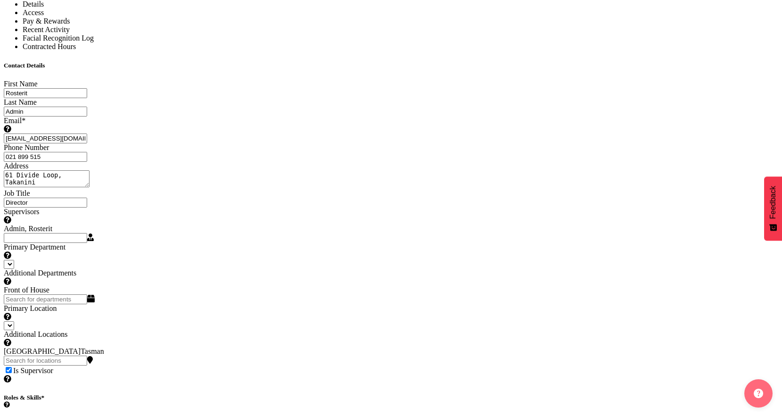
select select
select select "1"
select select "TimelineWeekAdvanced"
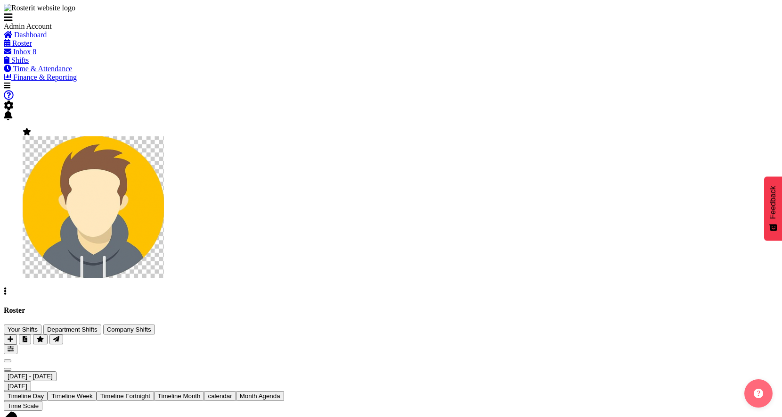
scroll to position [0, 893]
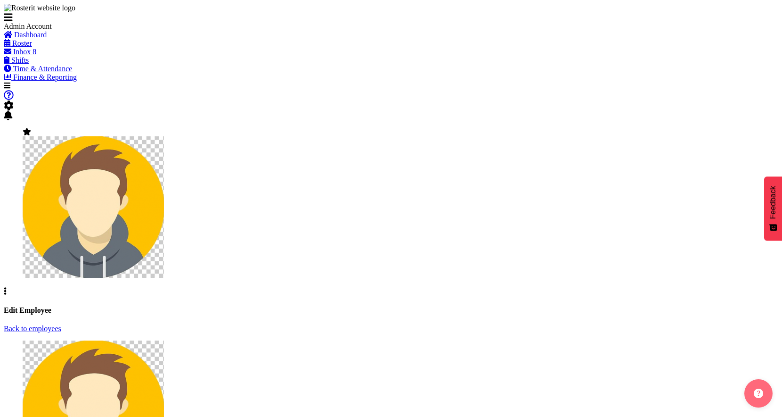
select select "TimelineWeekAdvanced"
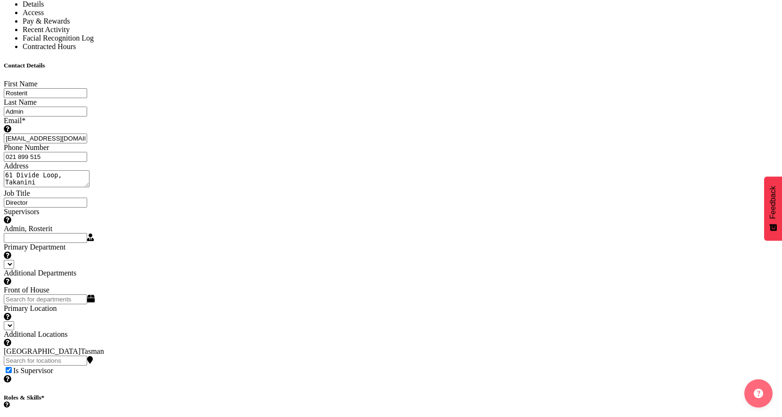
select select
select select "1"
select select "TimelineWeek"
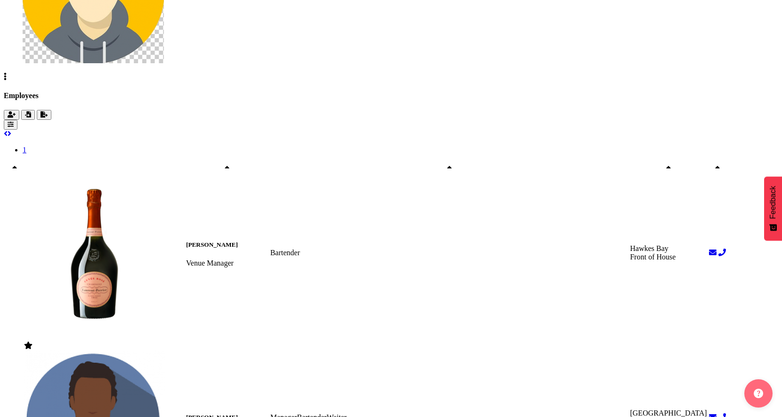
scroll to position [288, 0]
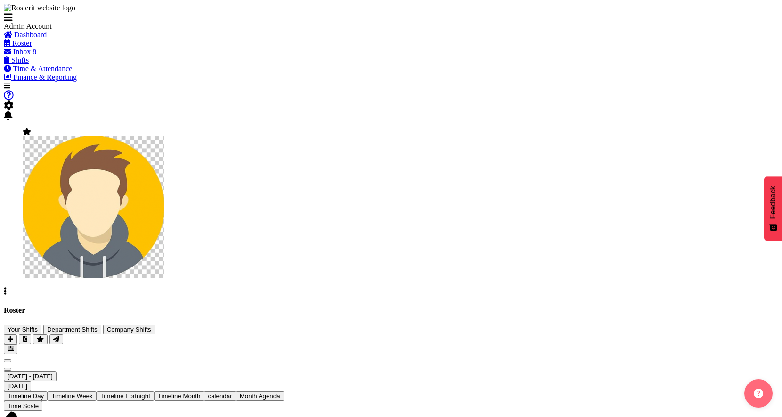
click at [53, 372] on span "[DATE] - [DATE]" at bounding box center [30, 375] width 45 height 7
click at [92, 392] on span "Timeline Week" at bounding box center [71, 395] width 41 height 7
click at [563, 306] on div "Roster Your Shifts Department Shifts Company Shifts 2 Locations Clear Auckland …" at bounding box center [391, 330] width 775 height 48
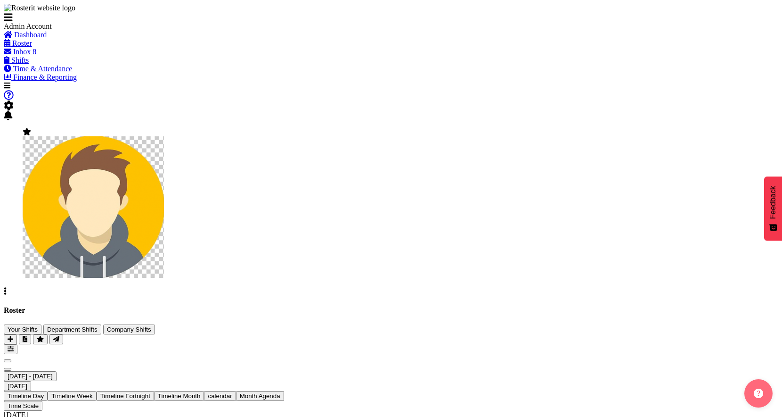
click at [92, 392] on span "Timeline Week" at bounding box center [71, 395] width 41 height 7
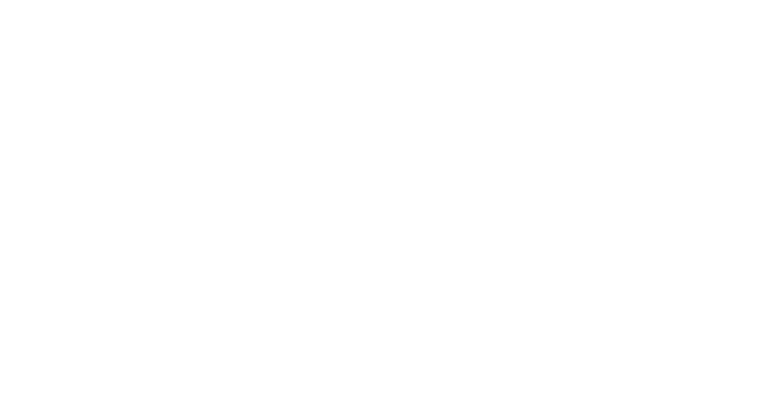
select select "TimelineWeek"
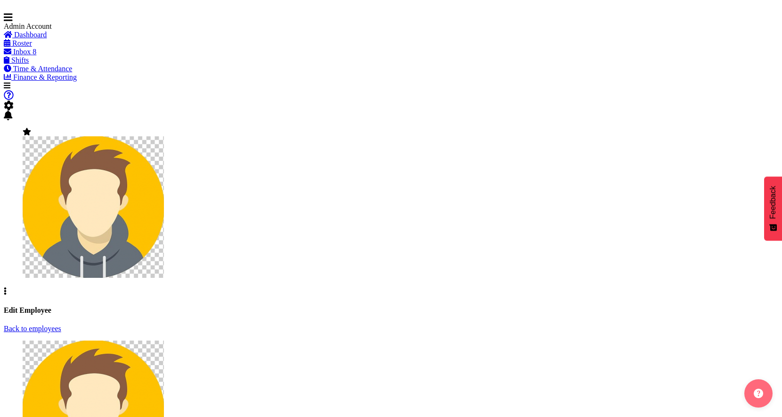
select select
select select "1"
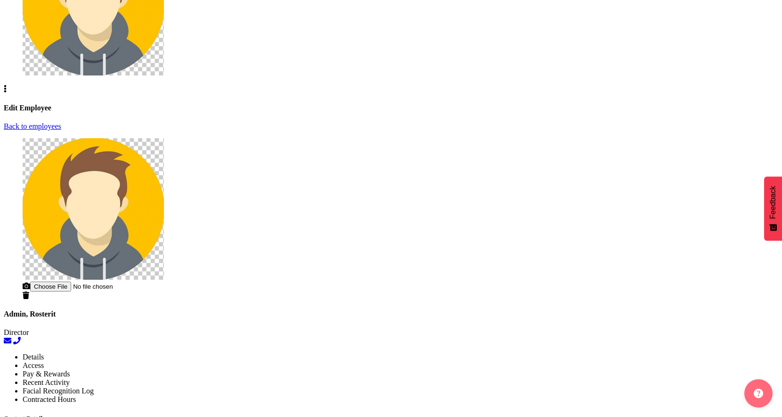
scroll to position [362, 0]
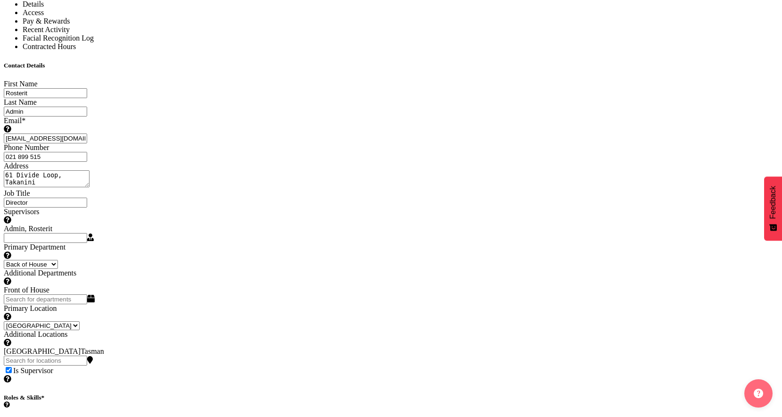
select select "TimelineDay"
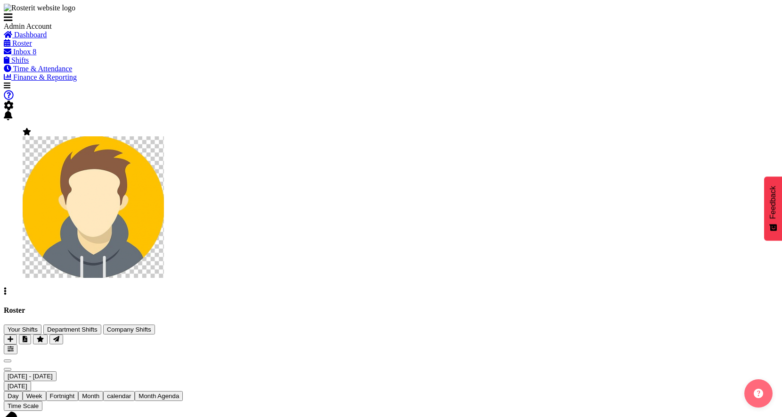
click at [75, 392] on span "Fortnight" at bounding box center [62, 395] width 25 height 7
click at [42, 392] on span "Week" at bounding box center [34, 395] width 16 height 7
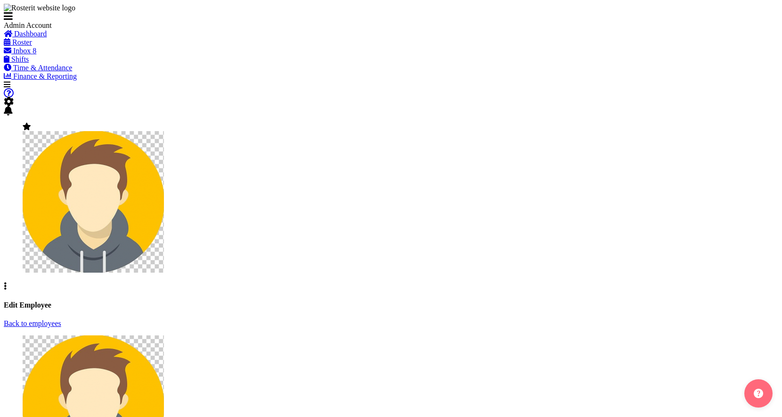
select select "TimelineWeekFortnight"
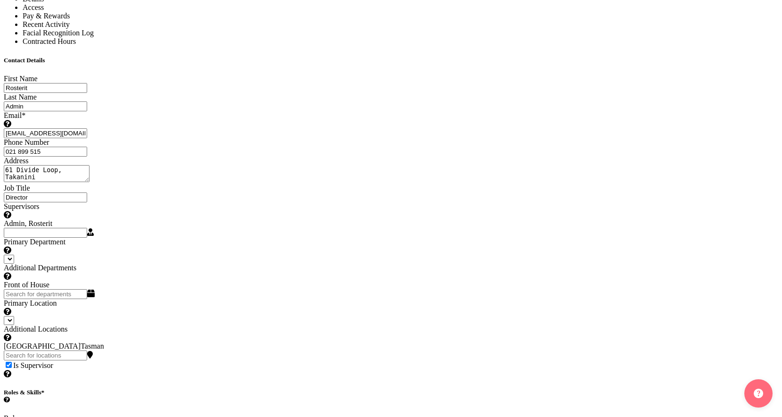
scroll to position [555, 0]
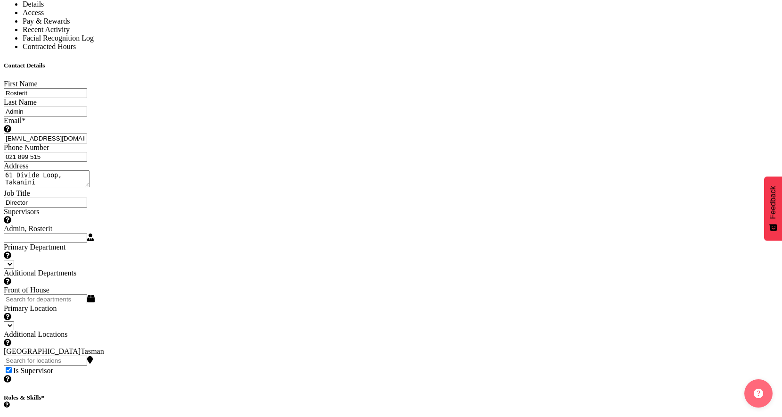
select select
select select "1"
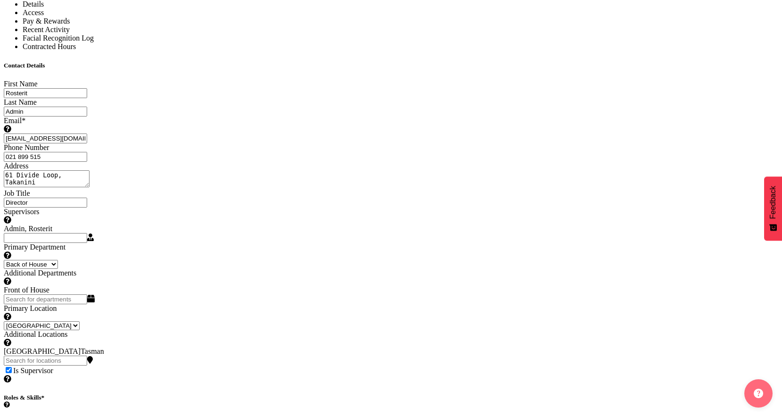
select select "TimelineWeek"
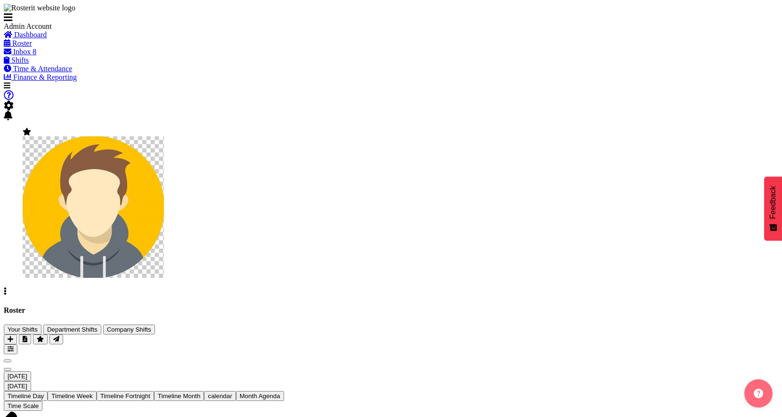
click at [32, 47] on span "Roster" at bounding box center [22, 43] width 20 height 8
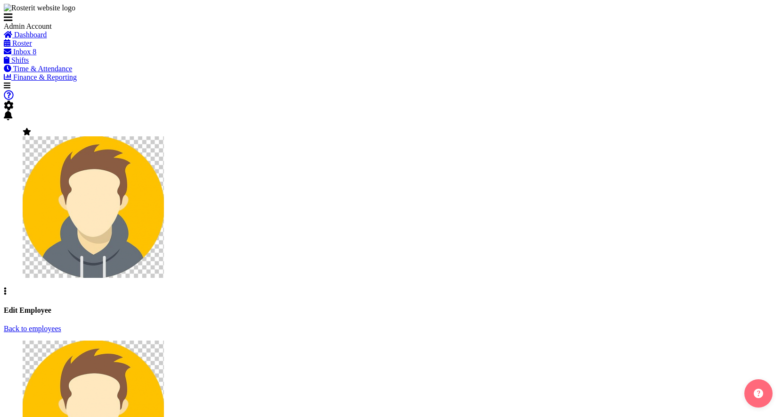
select select "TimelineDay"
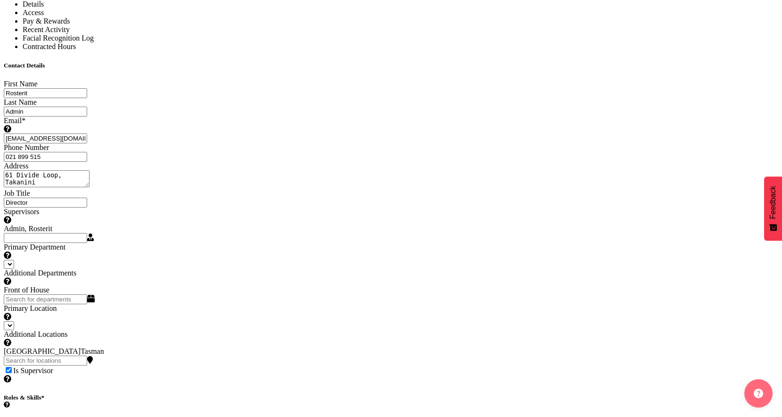
select select
select select "1"
select select "TimelineWeek"
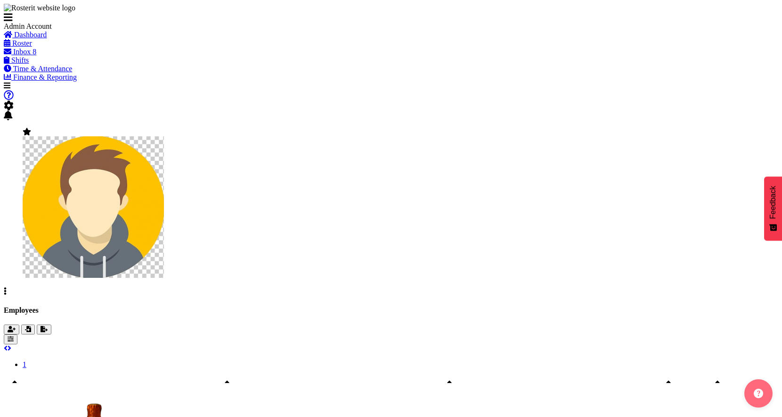
click at [14, 336] on span "button" at bounding box center [11, 339] width 6 height 7
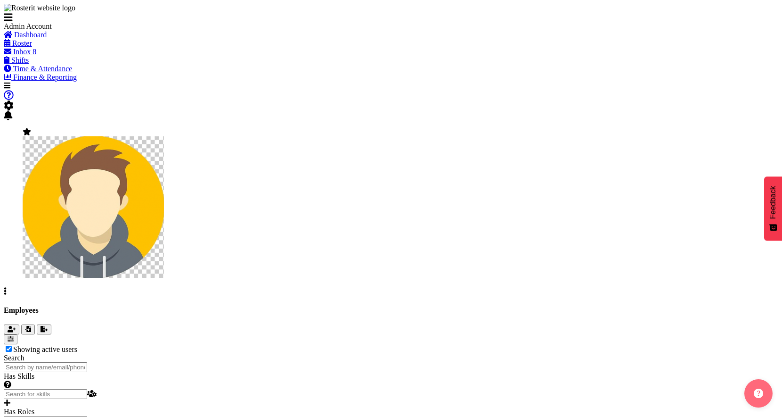
click at [14, 336] on span "button" at bounding box center [11, 339] width 6 height 7
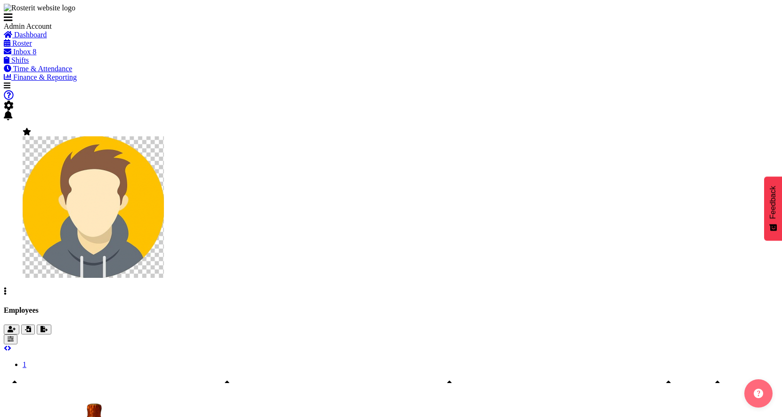
scroll to position [288, 0]
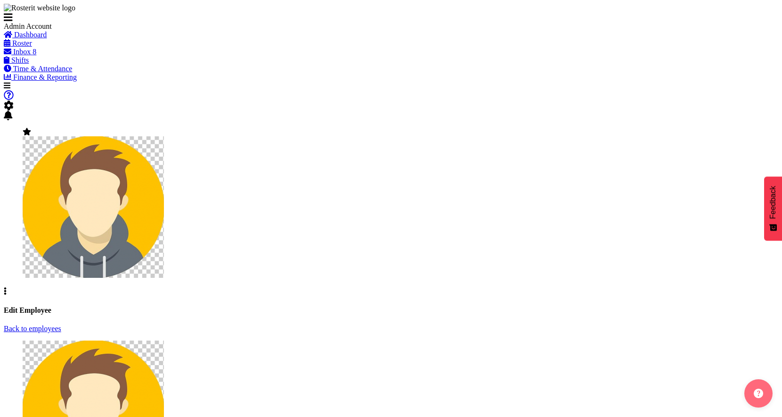
select select "TimelineWeek"
select select
select select "1"
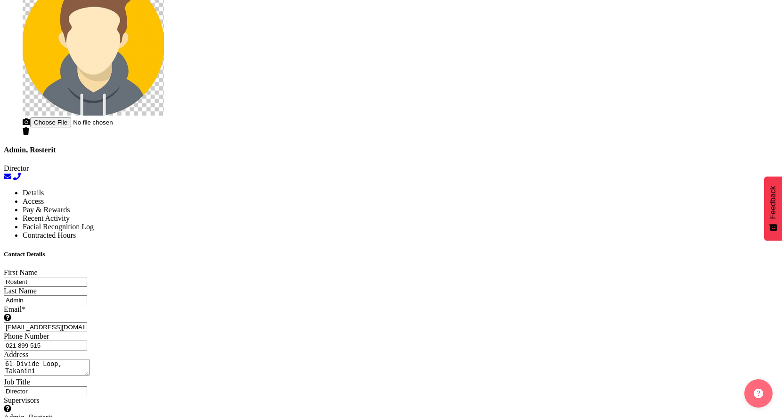
select select "TimelineWeekAdvanced"
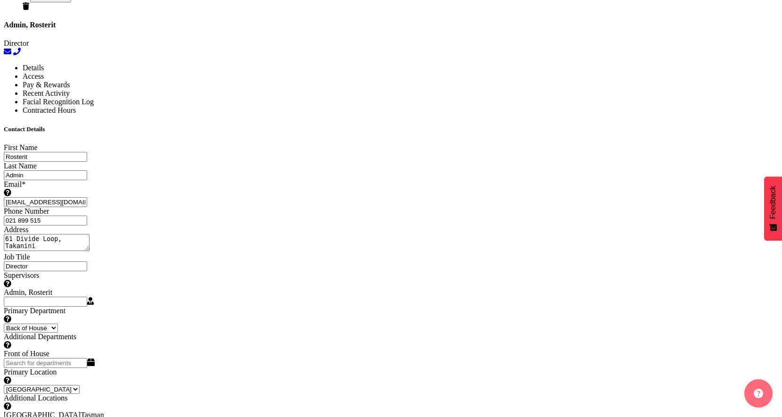
scroll to position [555, 0]
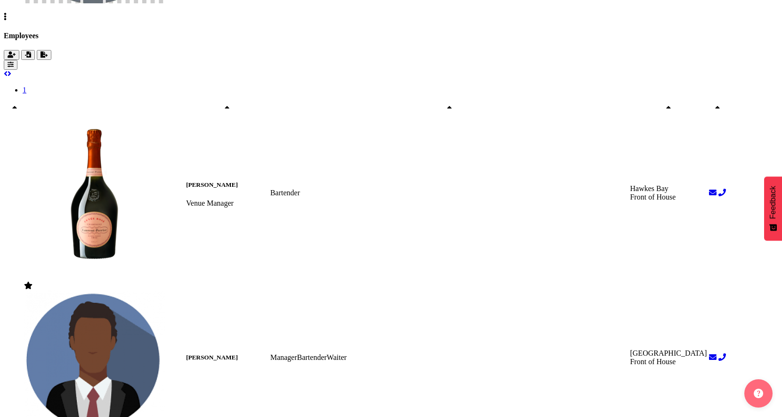
scroll to position [288, 0]
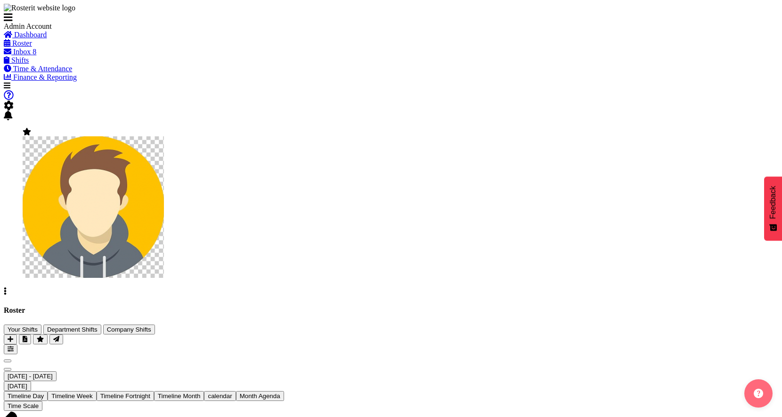
scroll to position [0, 3377]
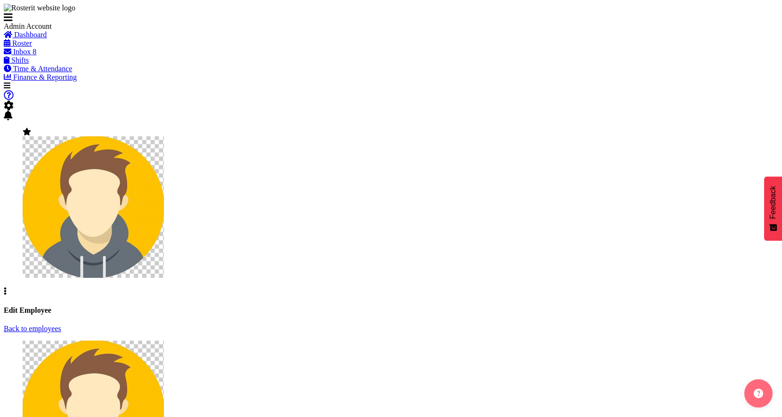
select select "TimelineWeekAdvanced"
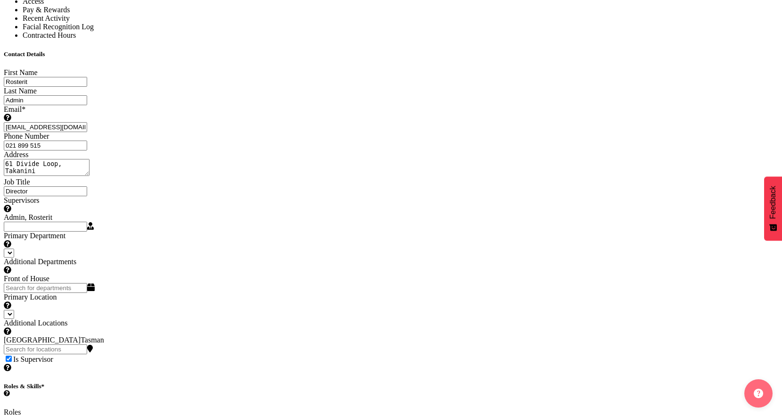
select select
select select "1"
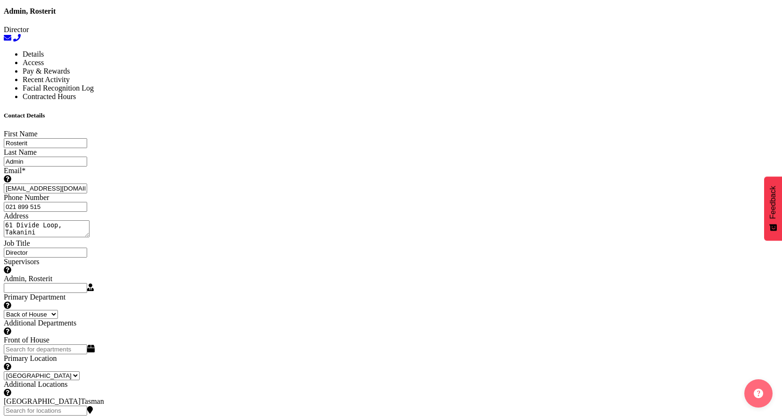
scroll to position [498, 0]
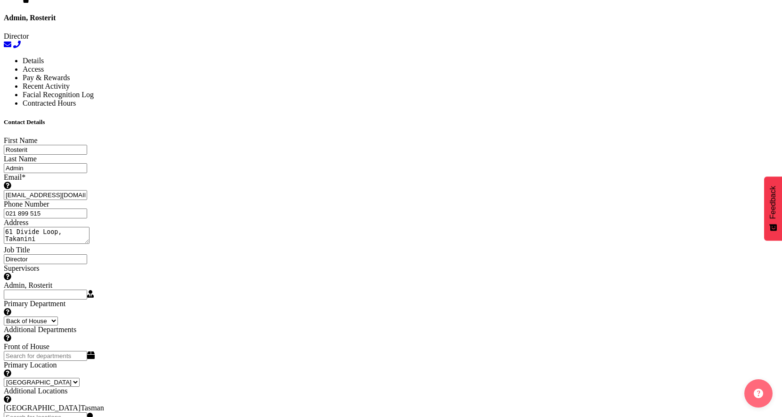
select select "TimelineWeekFortnight"
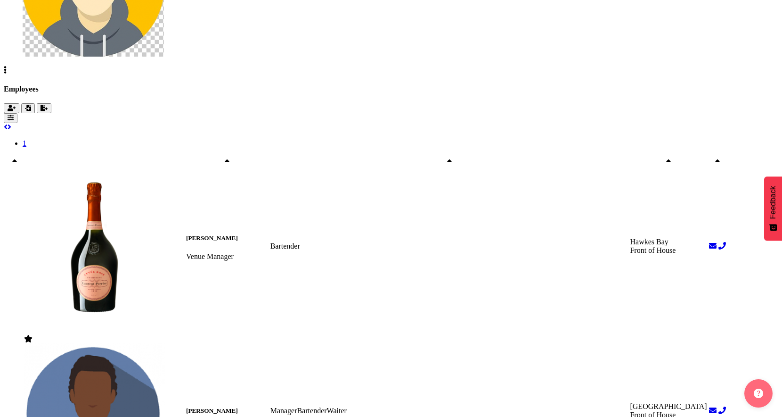
scroll to position [288, 0]
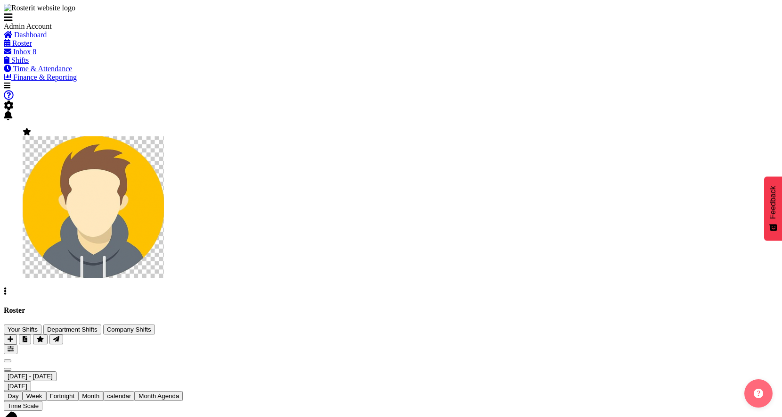
click at [13, 22] on span at bounding box center [8, 18] width 9 height 8
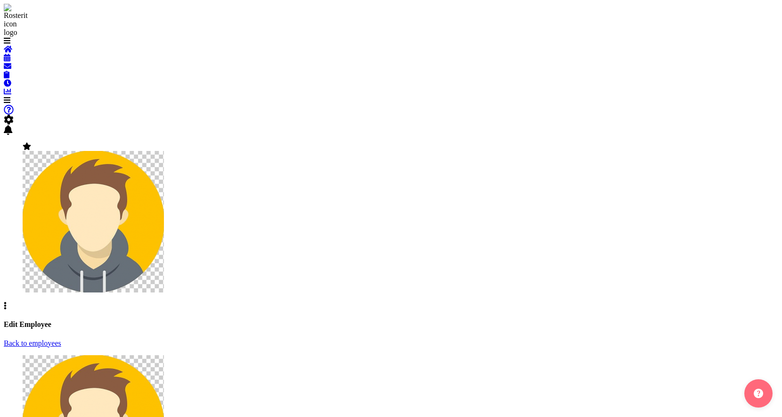
select select "TimelineWeekFortnight"
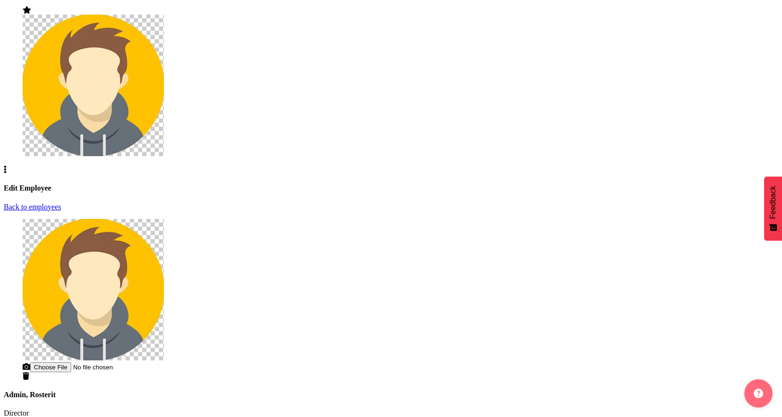
select select
select select "1"
